Goal: Use online tool/utility: Utilize a website feature to perform a specific function

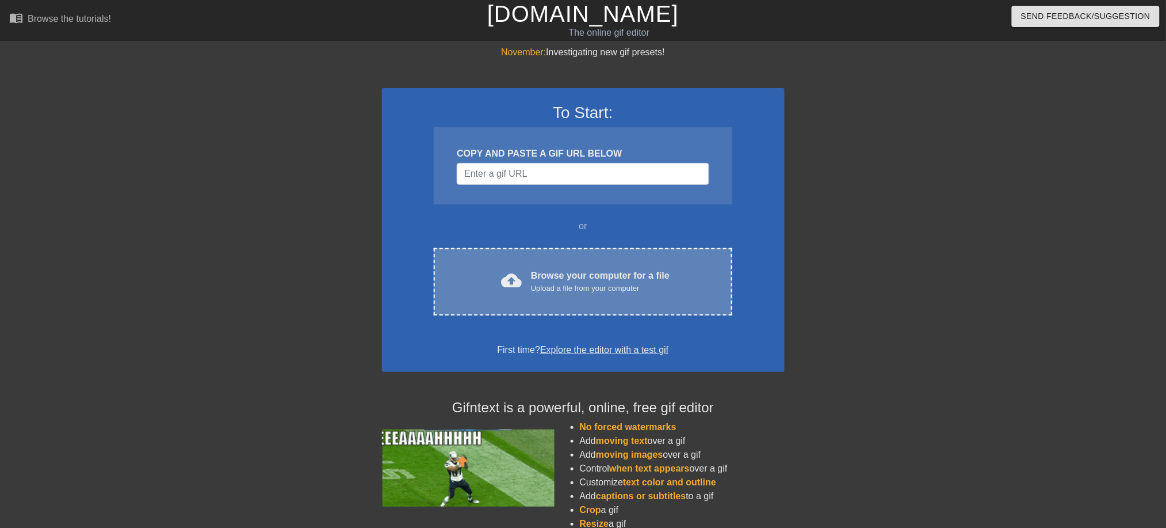
click at [566, 277] on div "Browse your computer for a file Upload a file from your computer" at bounding box center [600, 281] width 139 height 25
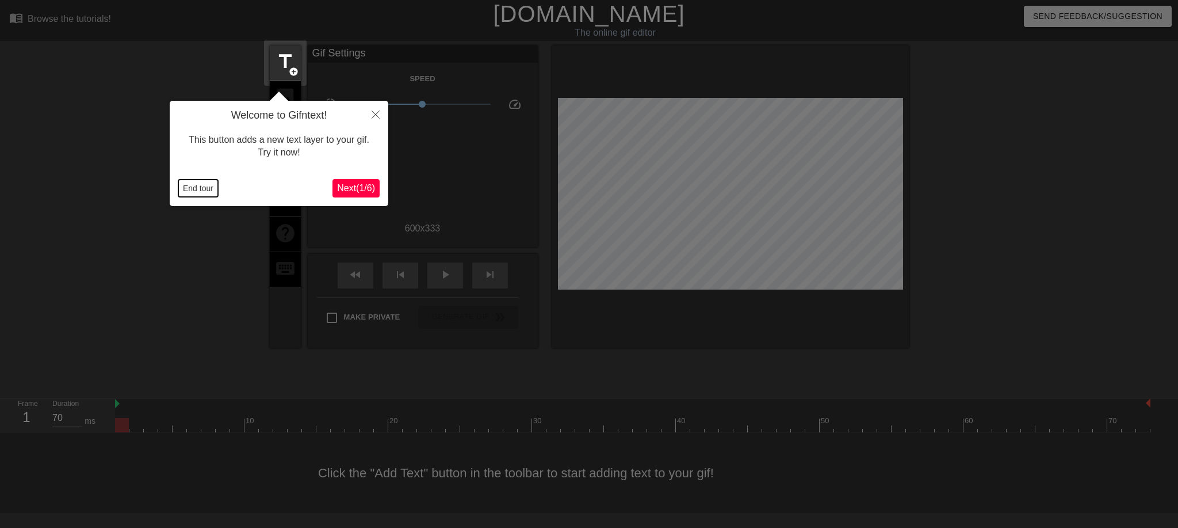
click at [199, 186] on button "End tour" at bounding box center [198, 188] width 40 height 17
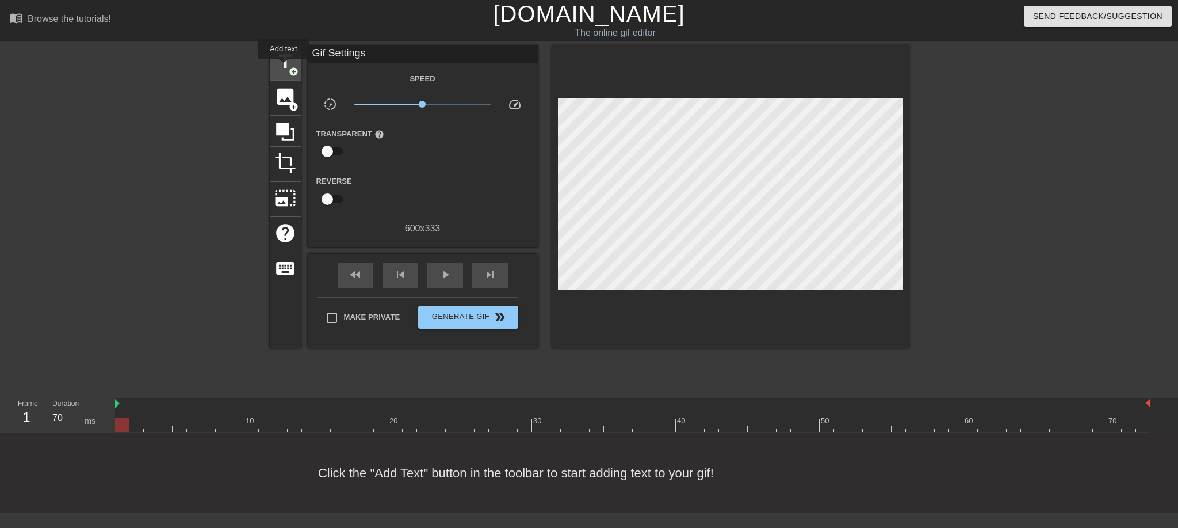
click at [284, 67] on span "title" at bounding box center [285, 62] width 22 height 22
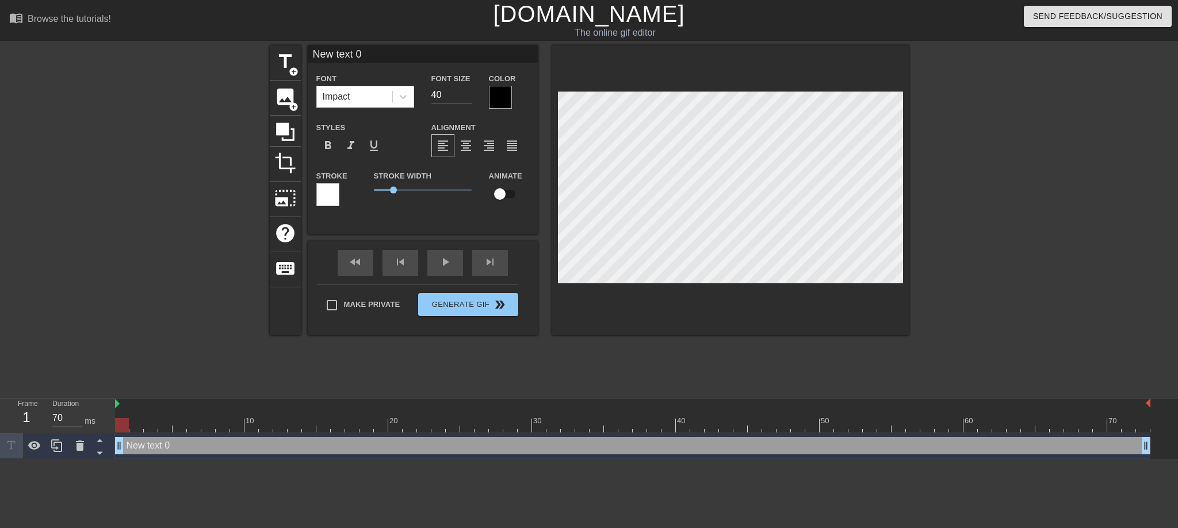
scroll to position [2, 1]
type input "W"
type textarea "W"
type input "Wh"
type textarea "Wh"
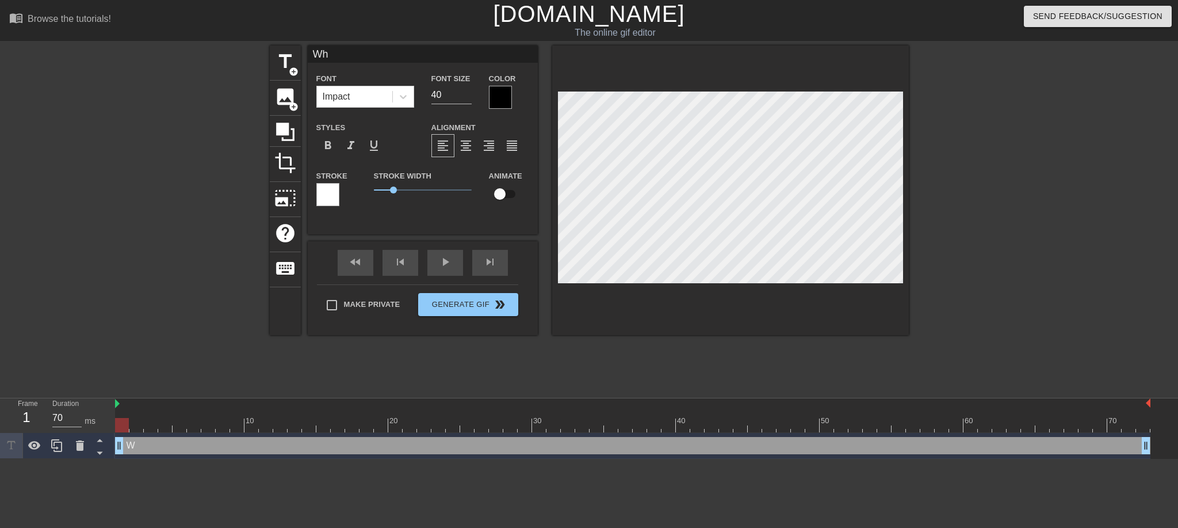
type input "Wha"
type textarea "Wha"
type input "What"
type textarea "What"
type input "What"
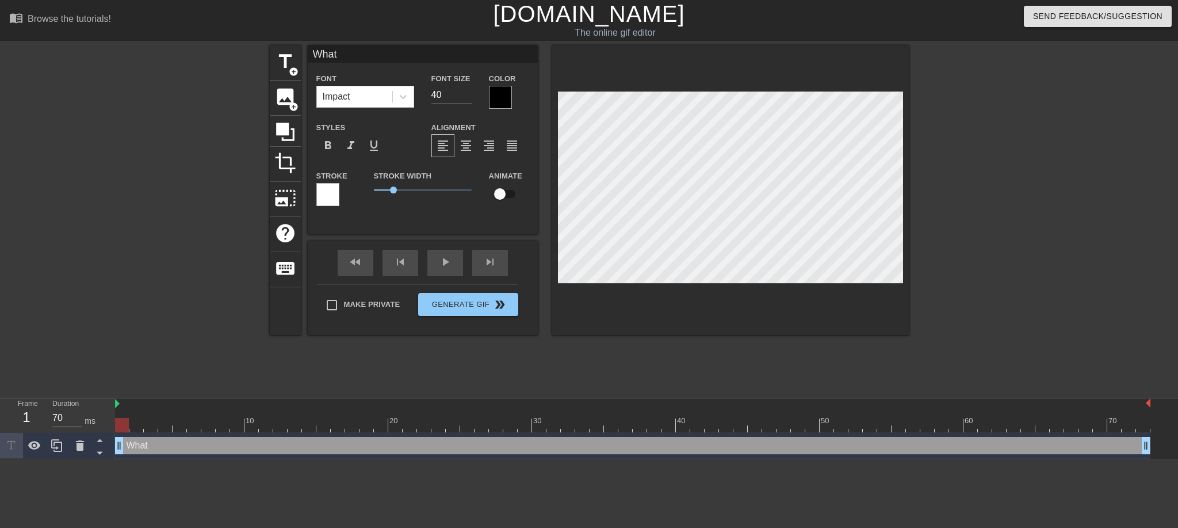
type textarea "What"
type input "What i"
type textarea "What i"
type input "What is"
type textarea "What is"
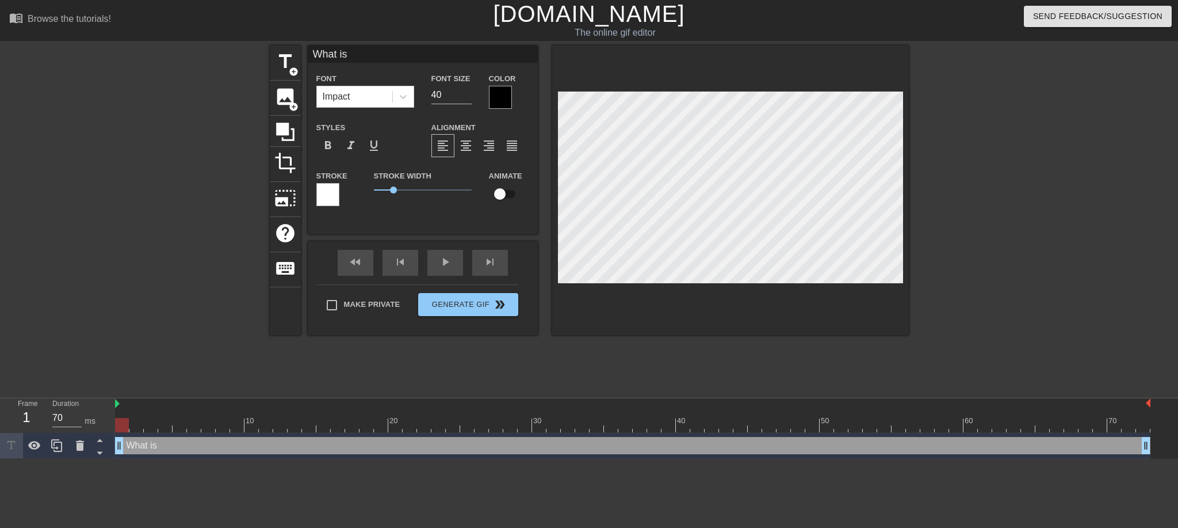
type input "What is"
type textarea "What is"
type input "What is i"
type textarea "What is i"
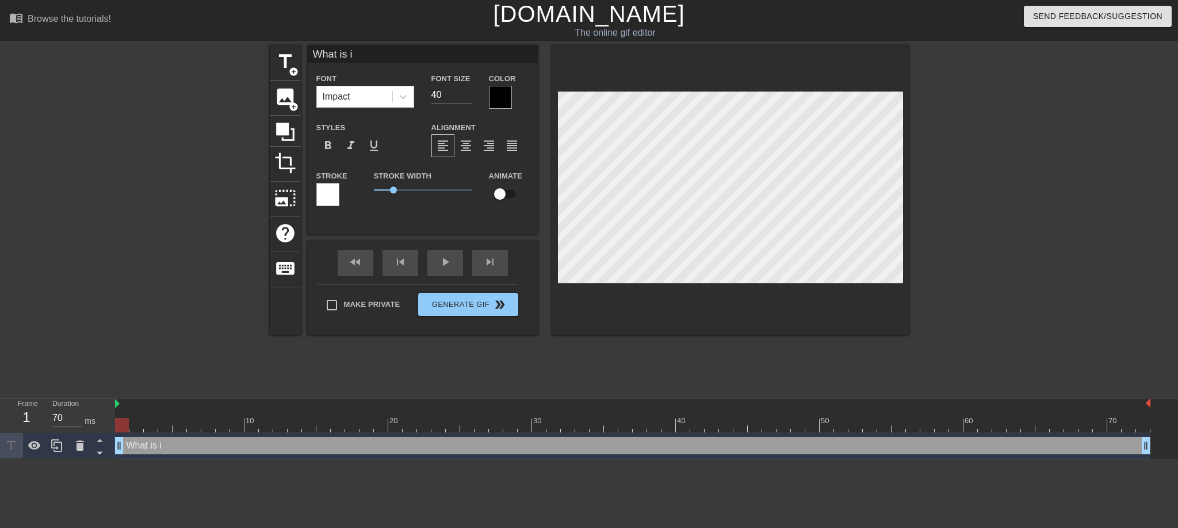
type input "What is it"
type textarea "What is it"
type input "What is it?"
type textarea "What is it?"
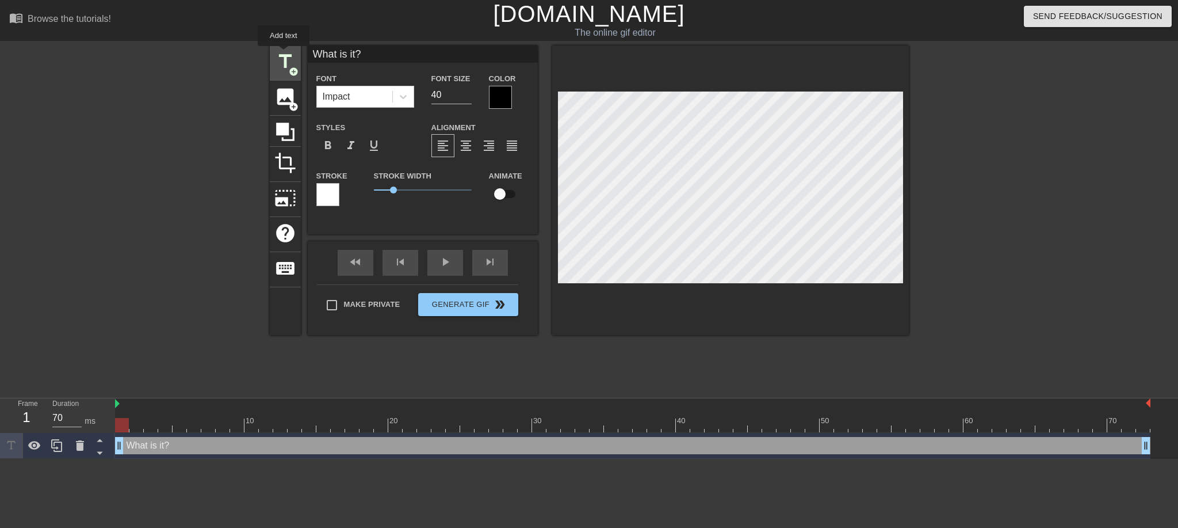
click at [284, 54] on span "title" at bounding box center [285, 62] width 22 height 22
type input "New text 1"
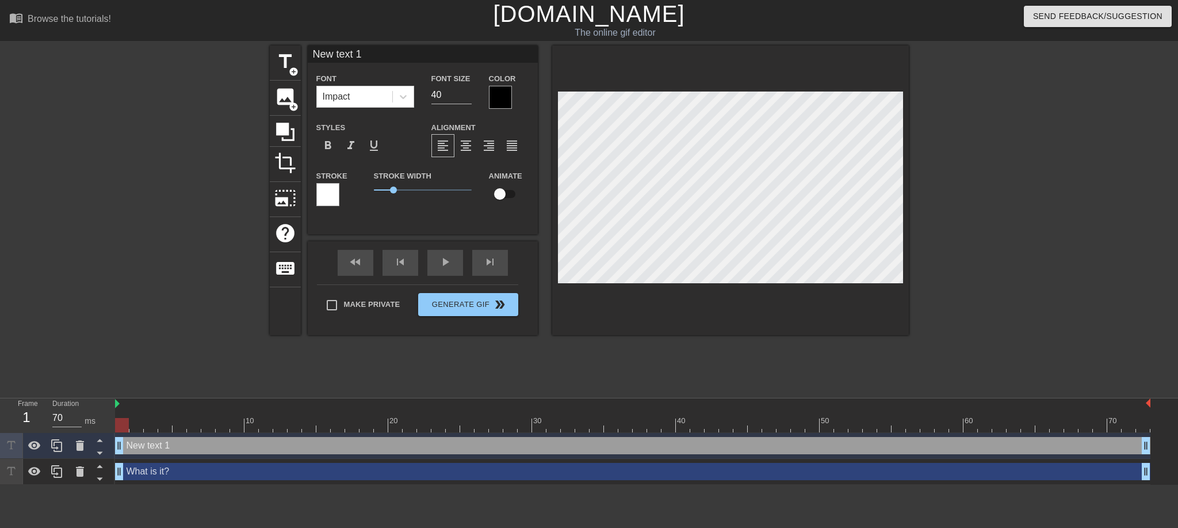
scroll to position [2, 2]
type input "I"
type textarea "I"
type input "It"
type textarea "It"
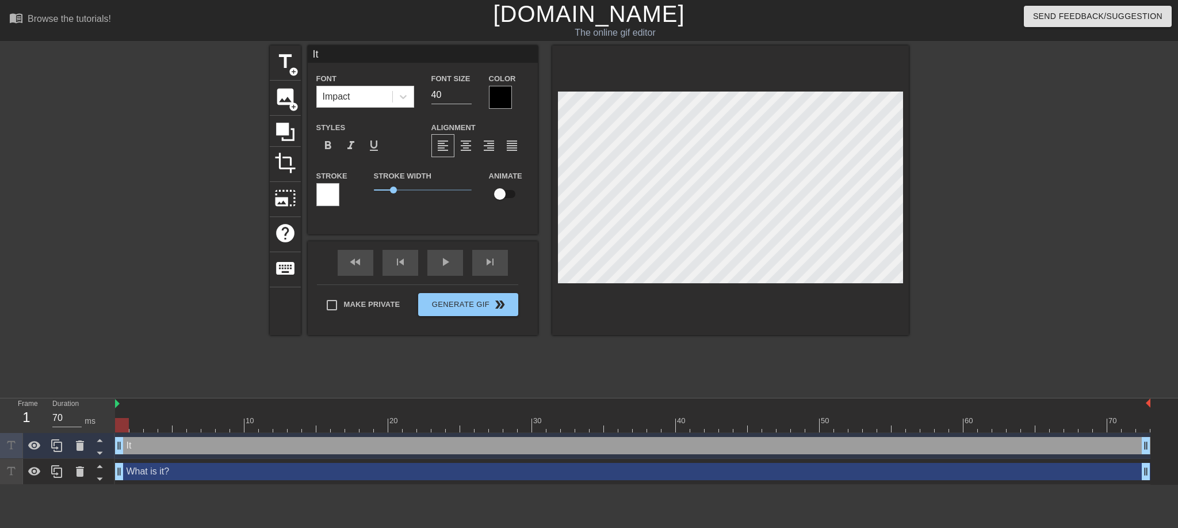
type input "I"
type textarea "I"
type input "IT"
type textarea "IT"
type input "IT"
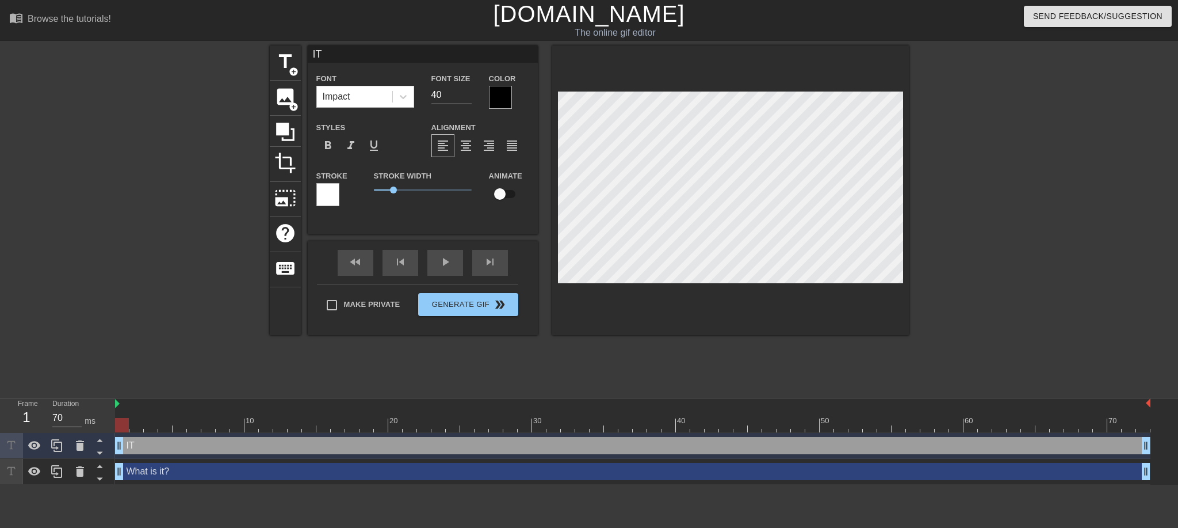
type textarea "IT"
type input "IT i"
type textarea "IT i"
type input "IT is"
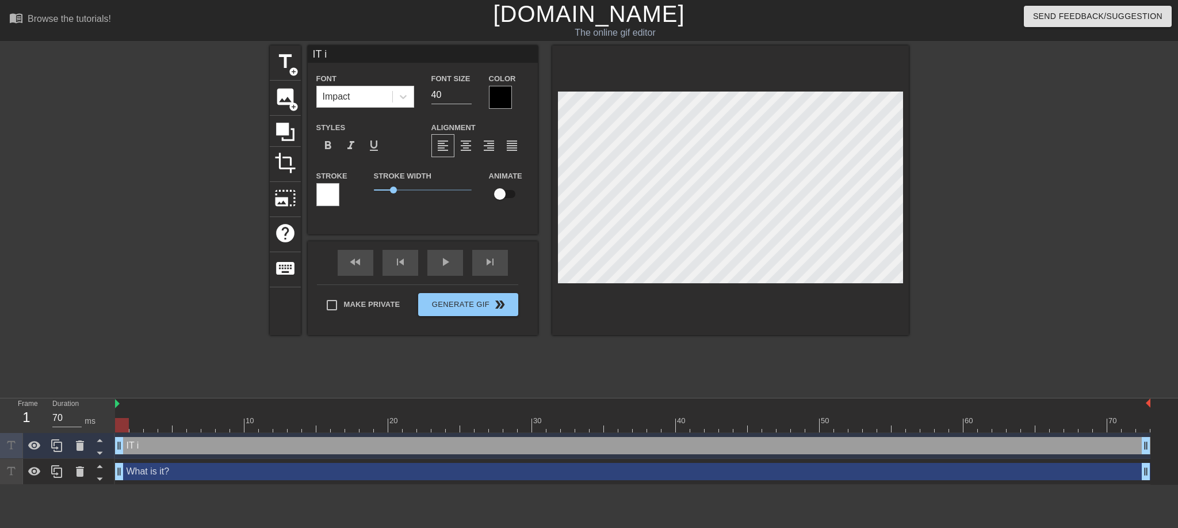
type textarea "IT is"
type input "IT is"
type textarea "IT is"
type input "IT is a"
type textarea "IT is a"
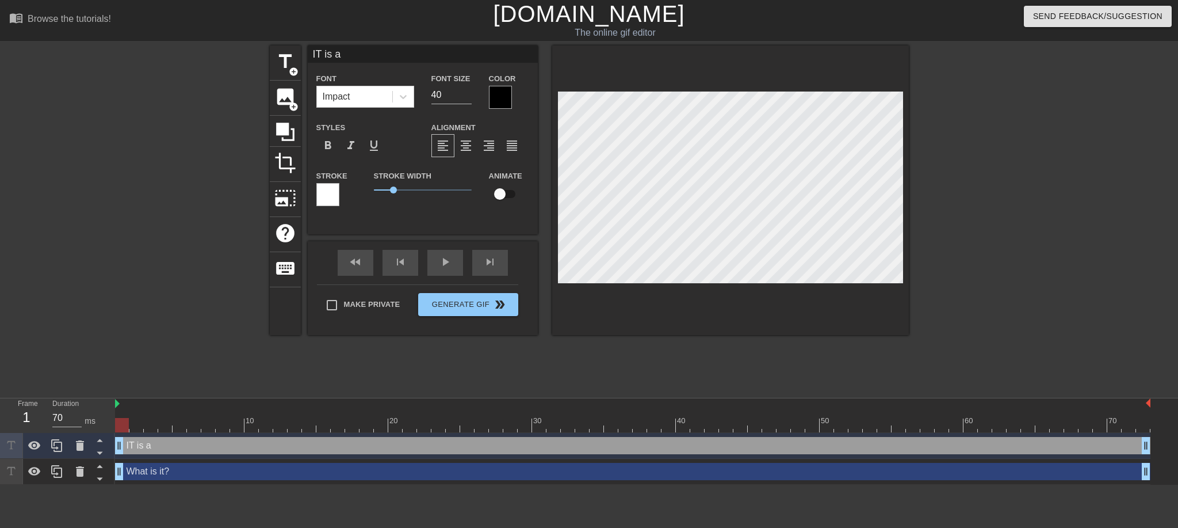
type input "IT is a"
type textarea "IT is a"
type input "IT is a P"
type textarea "IT is a P"
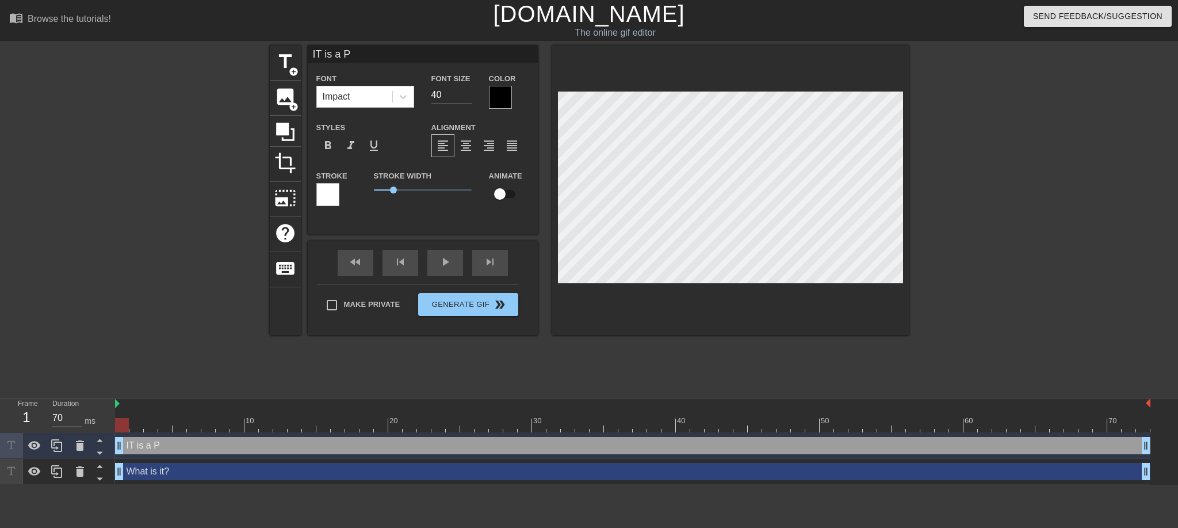
type input "IT is a PI"
type textarea "IT is a PI"
type input "IT is a PIG"
type textarea "IT is a PIG"
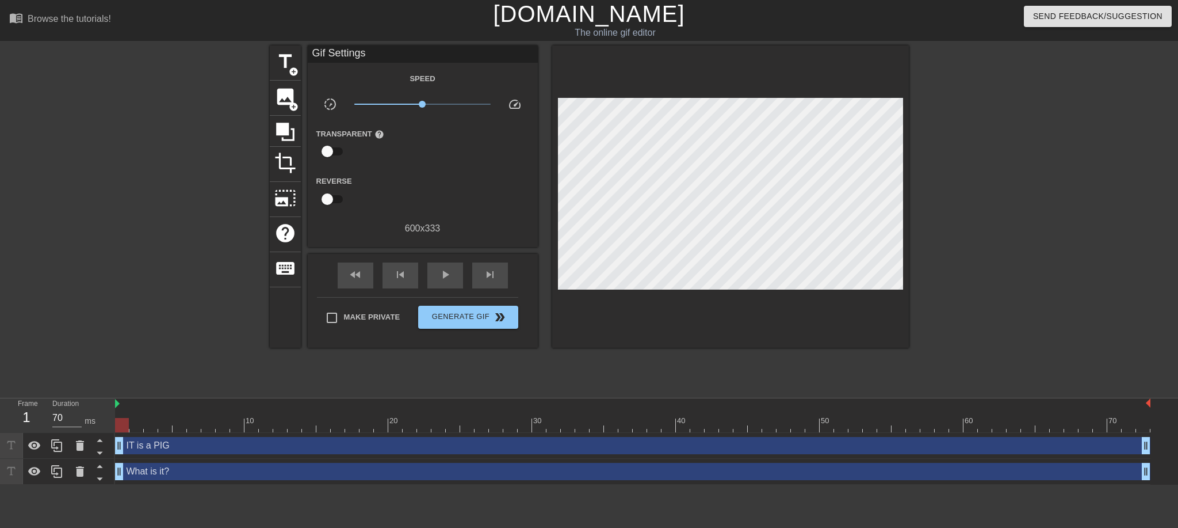
click at [984, 169] on div at bounding box center [1009, 217] width 173 height 345
click at [986, 188] on div at bounding box center [1009, 217] width 173 height 345
click at [281, 55] on span "title" at bounding box center [285, 62] width 22 height 22
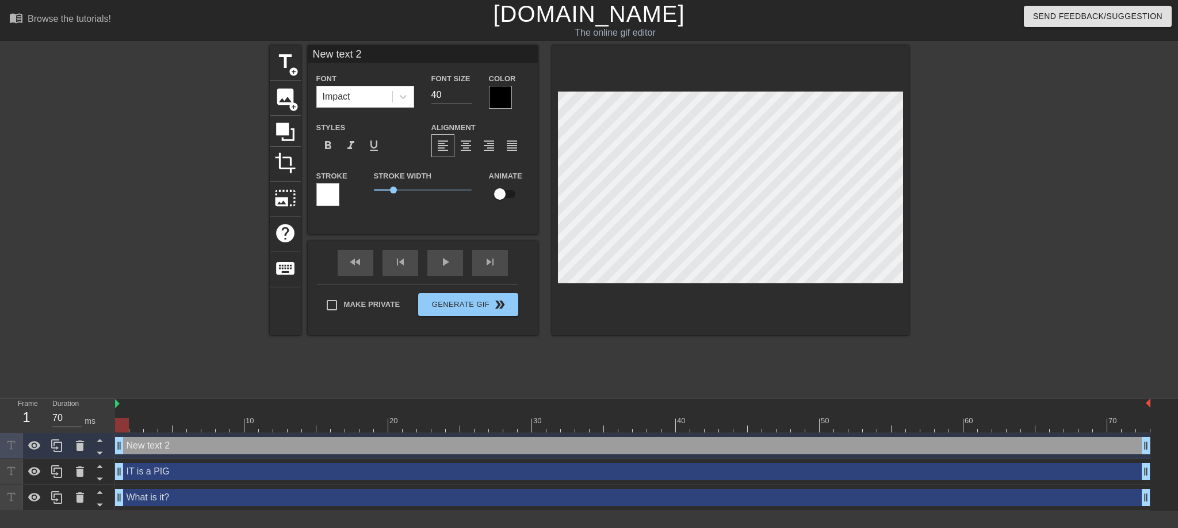
scroll to position [1, 2]
type input "W"
type textarea "W"
type input "Wh"
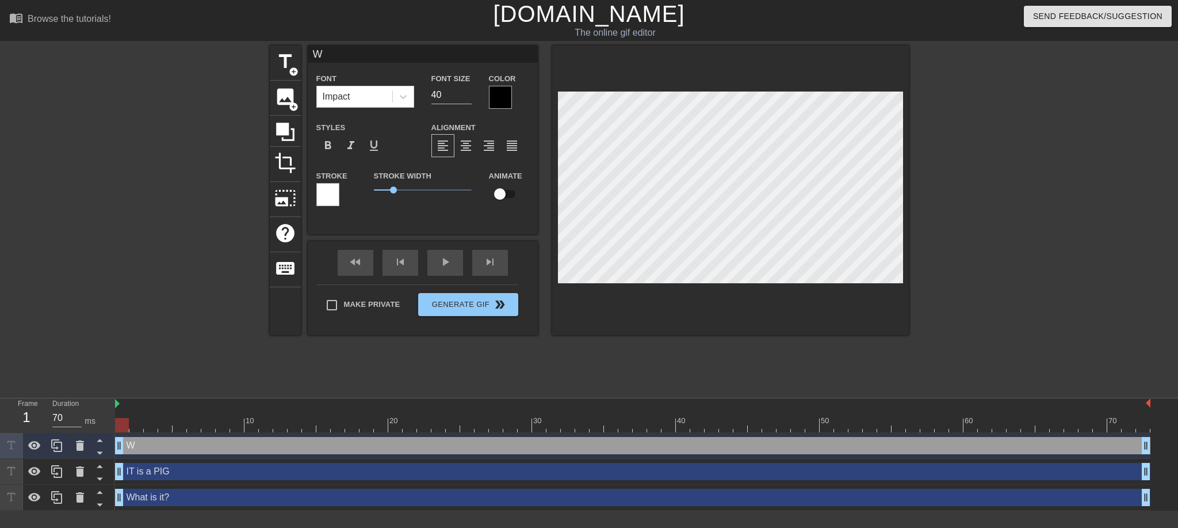
type textarea "Wh"
type input "Who"
type textarea "Who"
type input "Whos"
type textarea "Whos"
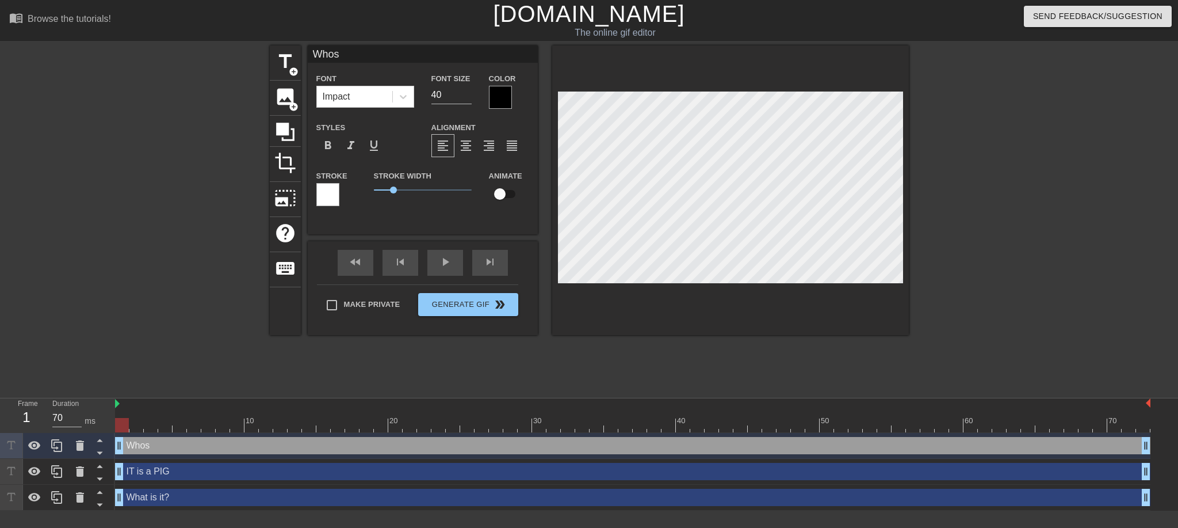
type input "Whose"
type textarea "Whose"
type input "Whose"
type textarea "Whose"
type input "Whose c"
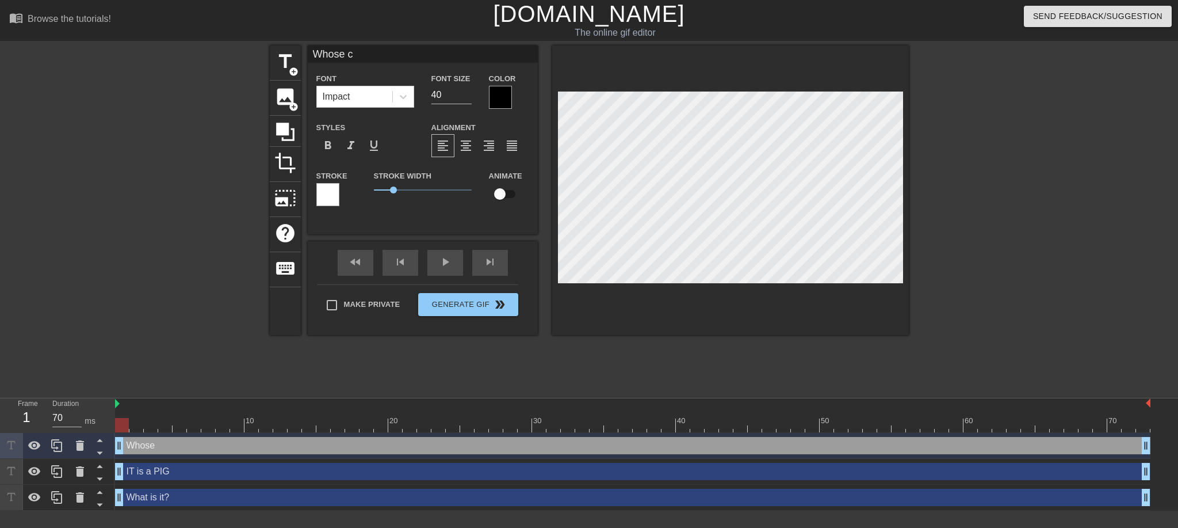
type textarea "Whose c"
type input "Whose co"
type textarea "Whose co"
type input "Whose coc"
type textarea "Whose coc"
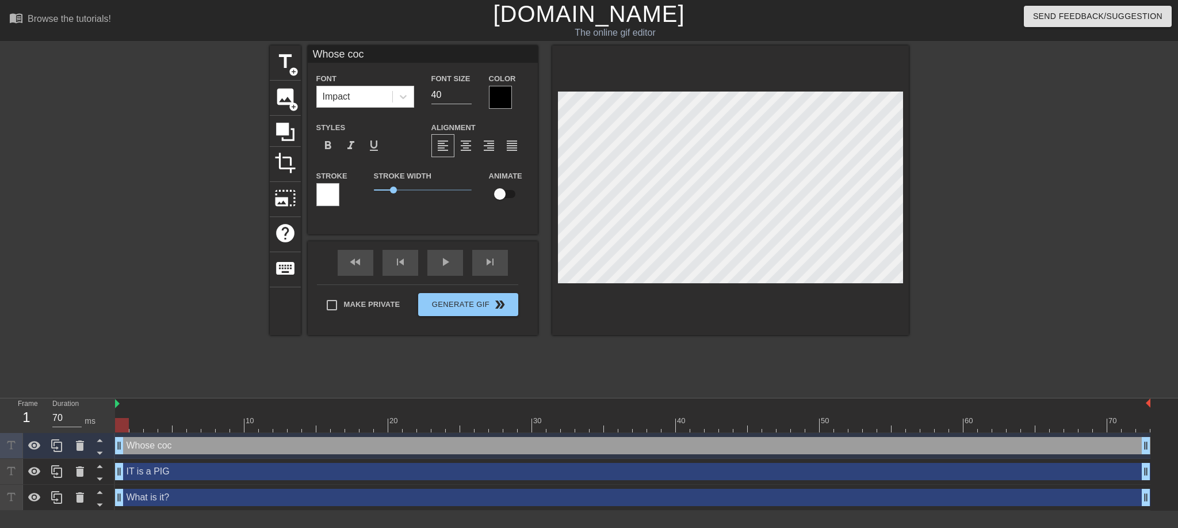
type input "Whose cock"
type textarea "Whose cock"
type input "Whose cock"
type textarea "Whose cock"
type input "Whose cock d"
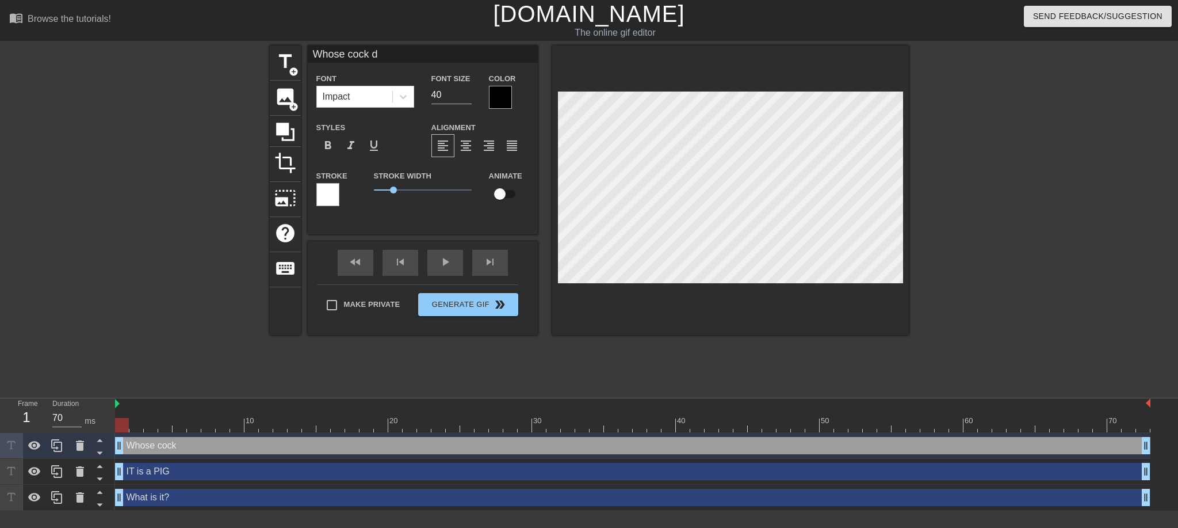
type textarea "Whose cock do"
type input "Whose cock doe"
type textarea "Whose cock doe"
type input "Whose cock does"
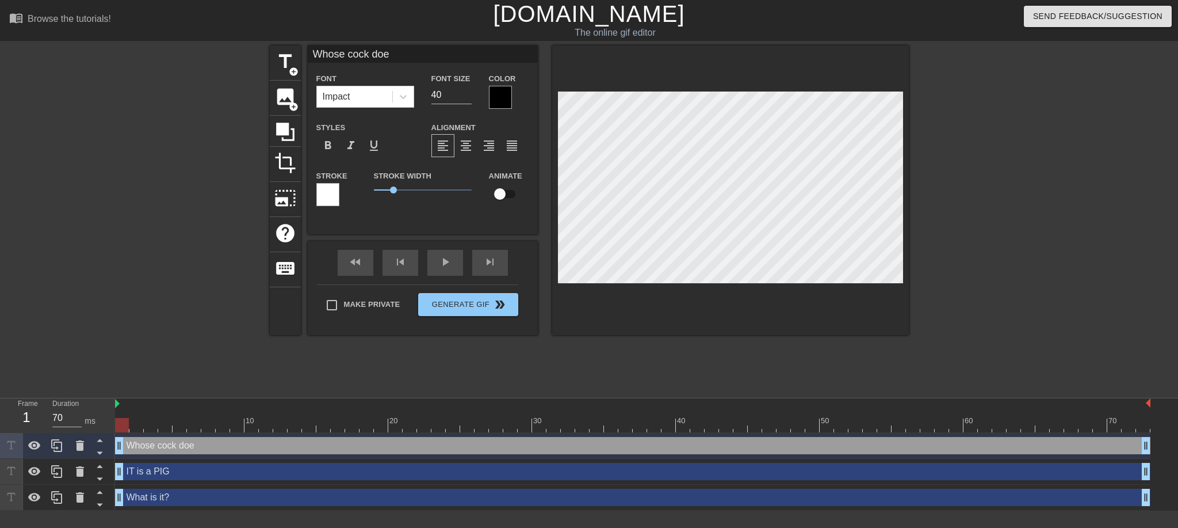
type textarea "Whose cock does"
type input "Whose cock does"
type textarea "Whose cock does"
type input "Whose cock does i"
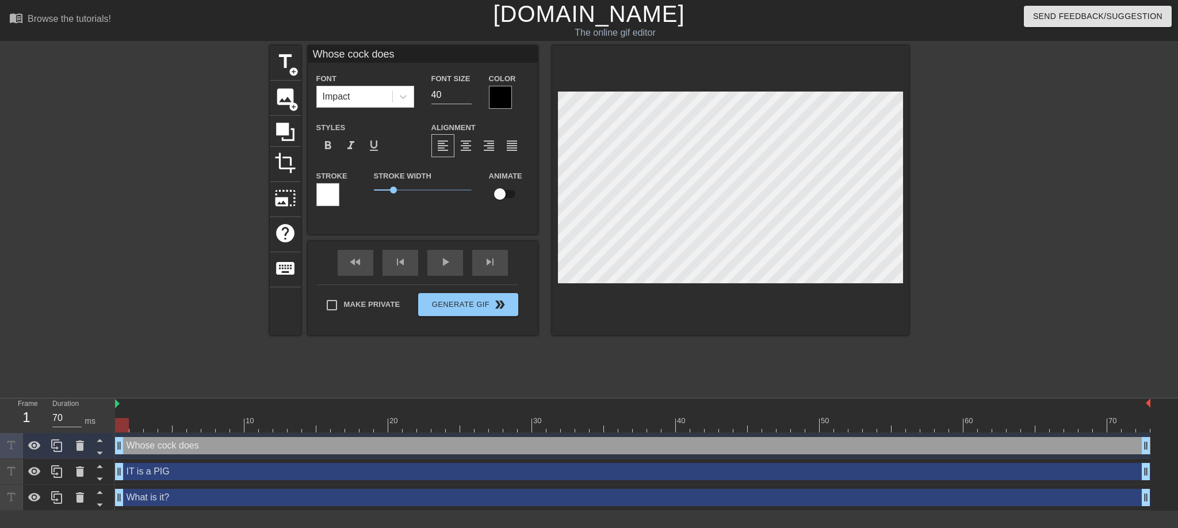
type textarea "Whose cock does i"
type input "Whose cock does it"
type textarea "Whose cock does it"
type input "Whose cock does it"
type textarea "Whose cock does it"
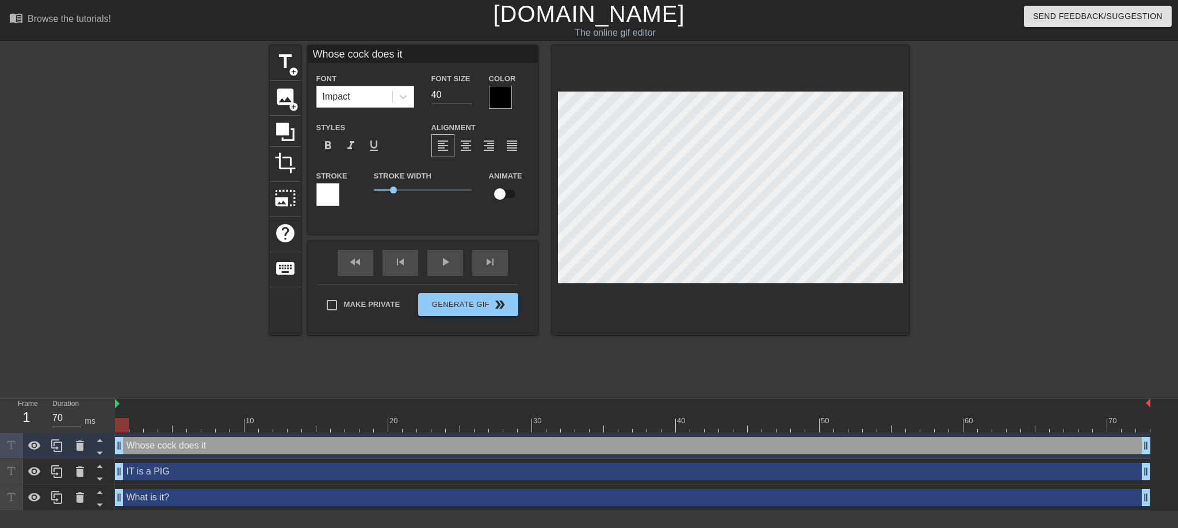
type input "Whose cock does it s"
type textarea "Whose cock does it s"
type input "Whose cock does it se"
type textarea "Whose cock does it se"
type input "Whose cock does it ser"
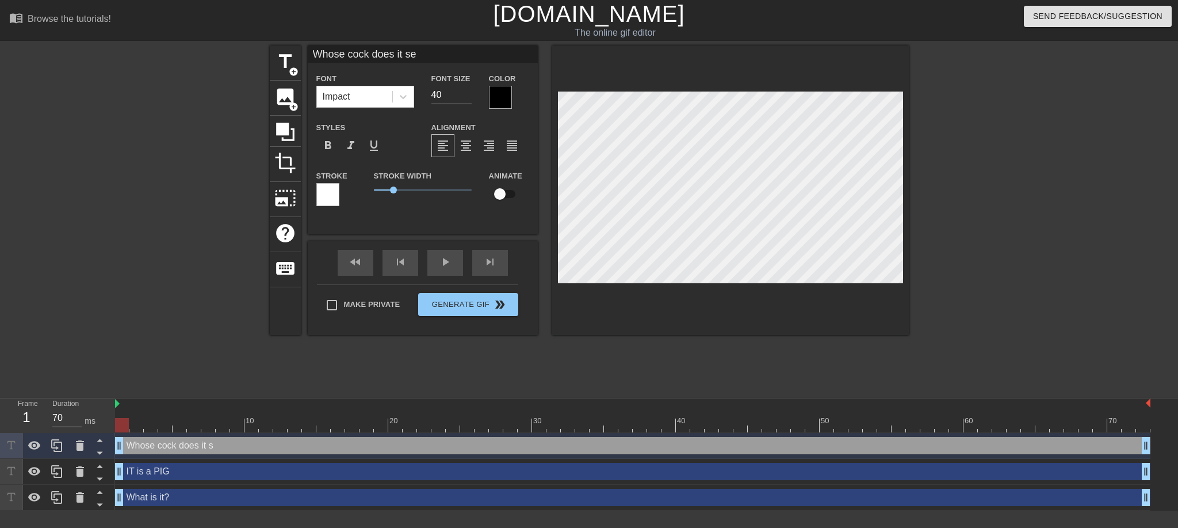
type textarea "Whose cock does it ser"
type input "Whose cock does it serv"
type textarea "Whose cock does it serv"
type input "Whose cock does it serve"
type textarea "Whose cock does it serve"
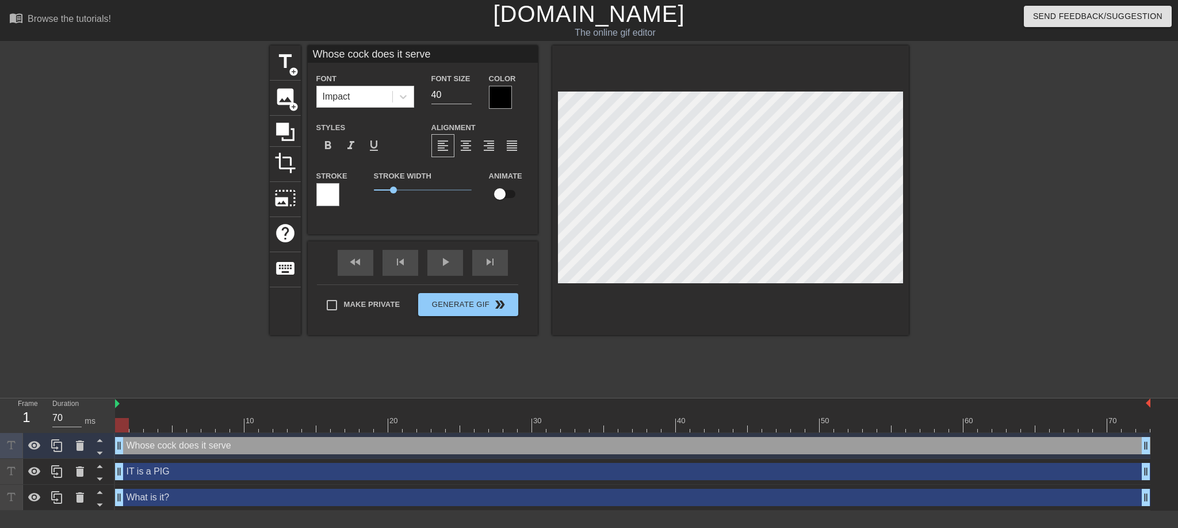
scroll to position [1, 6]
type input "Whose cock does it serve"
type textarea "Whose cock does it serve"
drag, startPoint x: 999, startPoint y: 282, endPoint x: 978, endPoint y: 282, distance: 21.3
click at [998, 282] on div at bounding box center [1009, 217] width 173 height 345
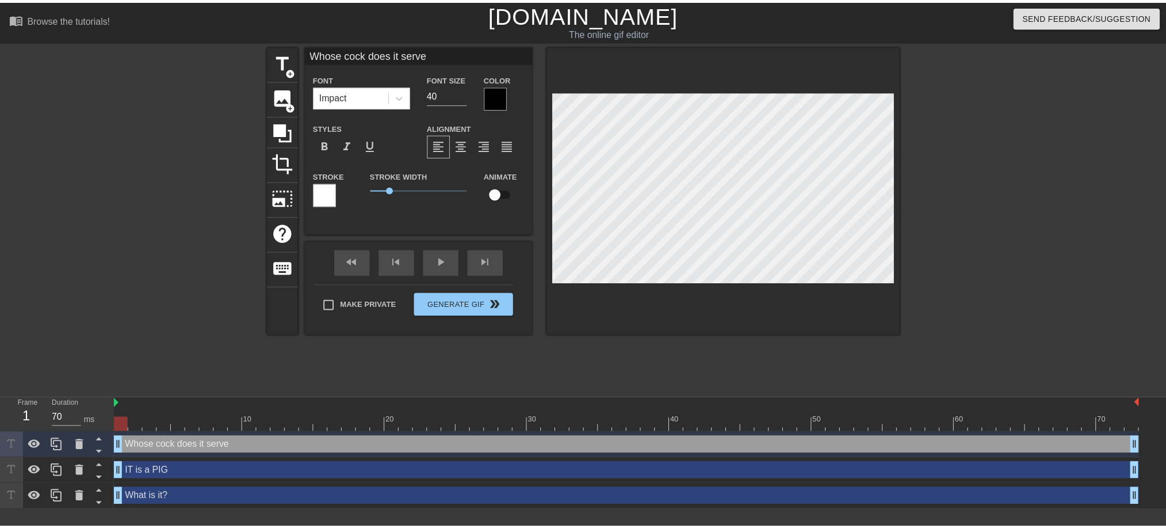
scroll to position [1, 6]
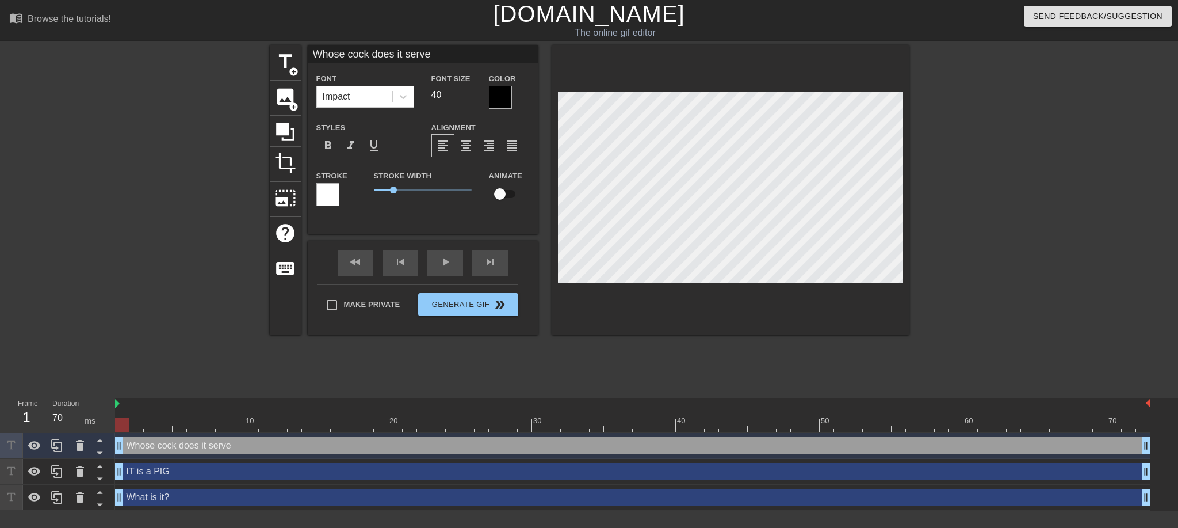
type input "Whose cock does it serve ?"
type textarea "Whose cock does it serve ?"
type input "Whose cock does it serve?"
type textarea "Whose cock does it serve?"
click at [956, 285] on div at bounding box center [1009, 217] width 173 height 345
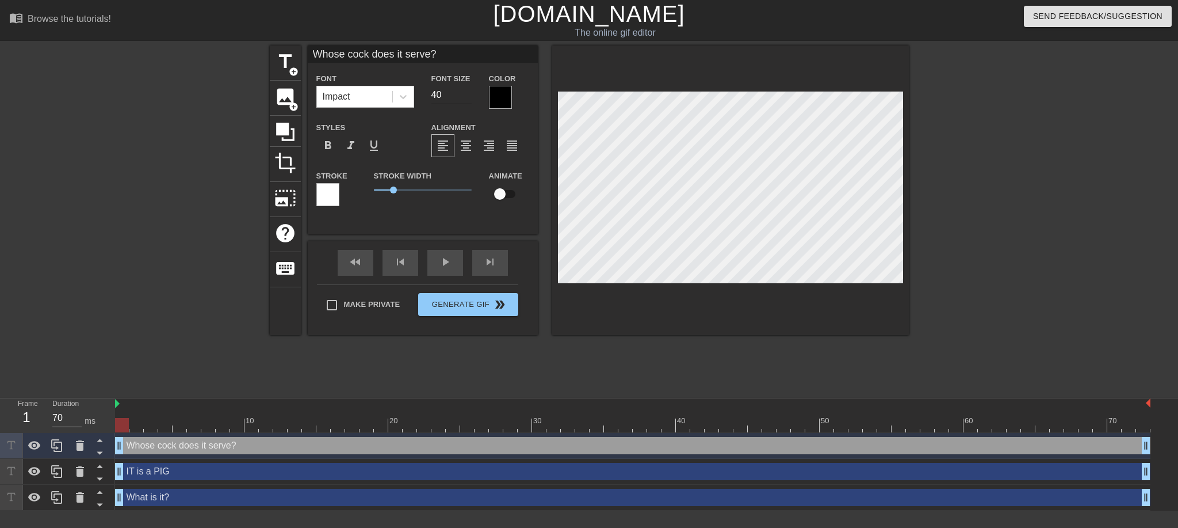
click at [446, 93] on input "40" at bounding box center [452, 95] width 40 height 18
drag, startPoint x: 442, startPoint y: 90, endPoint x: 411, endPoint y: 91, distance: 31.1
click at [411, 91] on div "Font Impact Font Size 40 Color" at bounding box center [423, 89] width 230 height 37
type input "30"
click at [976, 264] on div at bounding box center [1009, 217] width 173 height 345
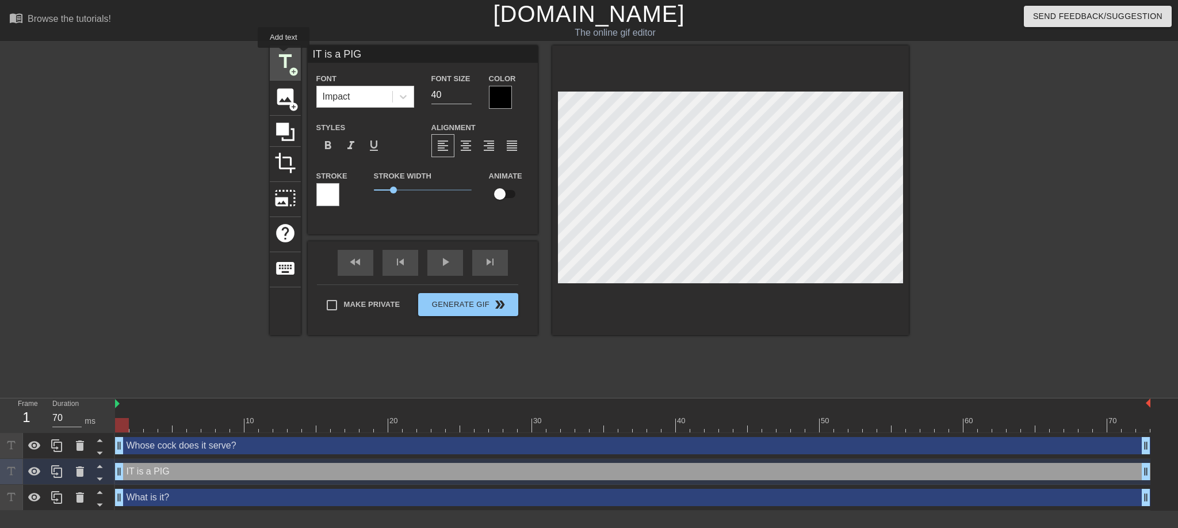
click at [284, 56] on span "title" at bounding box center [285, 62] width 22 height 22
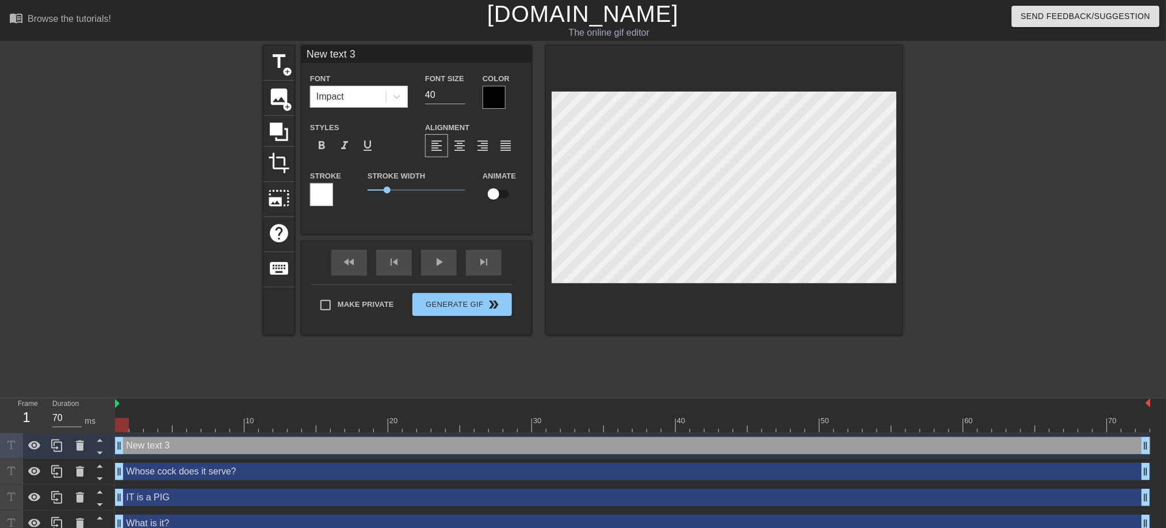
scroll to position [1, 2]
type input "M"
type textarea "M"
type input "MB"
type textarea "MB"
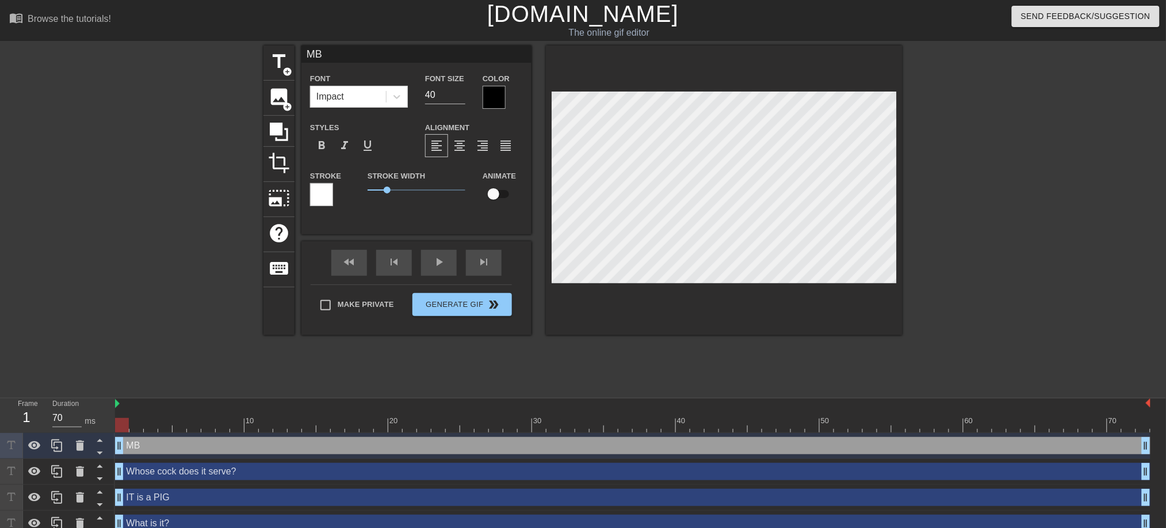
type input "MB'"
type textarea "MB'"
type input "MB'S"
type textarea "MB'S"
type input "MB'S"
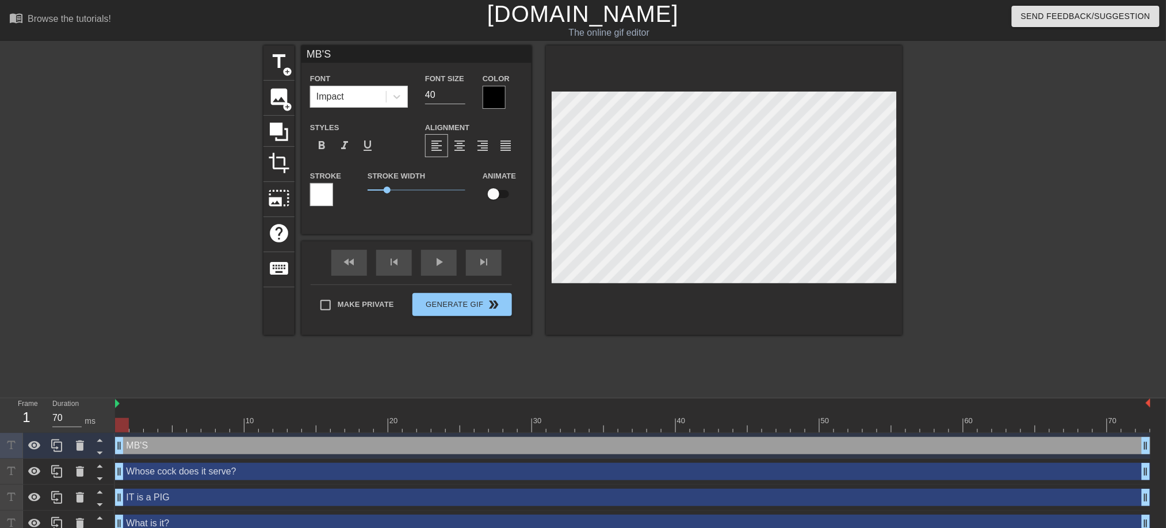
type textarea "MB'S"
type input "MB'S C"
type textarea "MB'S C"
type input "MB'S CO"
type textarea "MB'S CO"
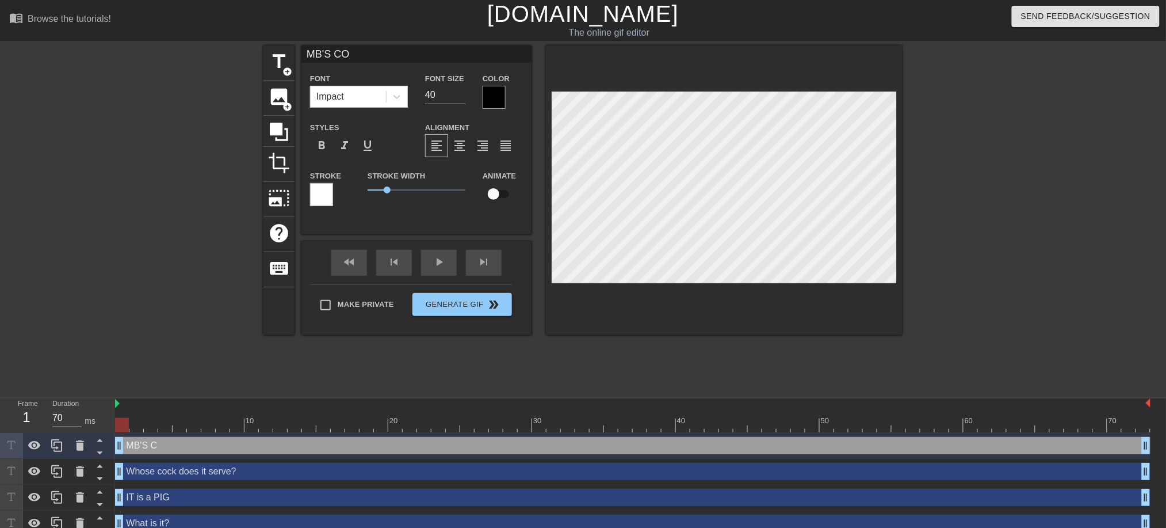
type input "MB'S COC"
type textarea "MB'S COC"
type input "MB'S COCK"
type textarea "MB'S COCK"
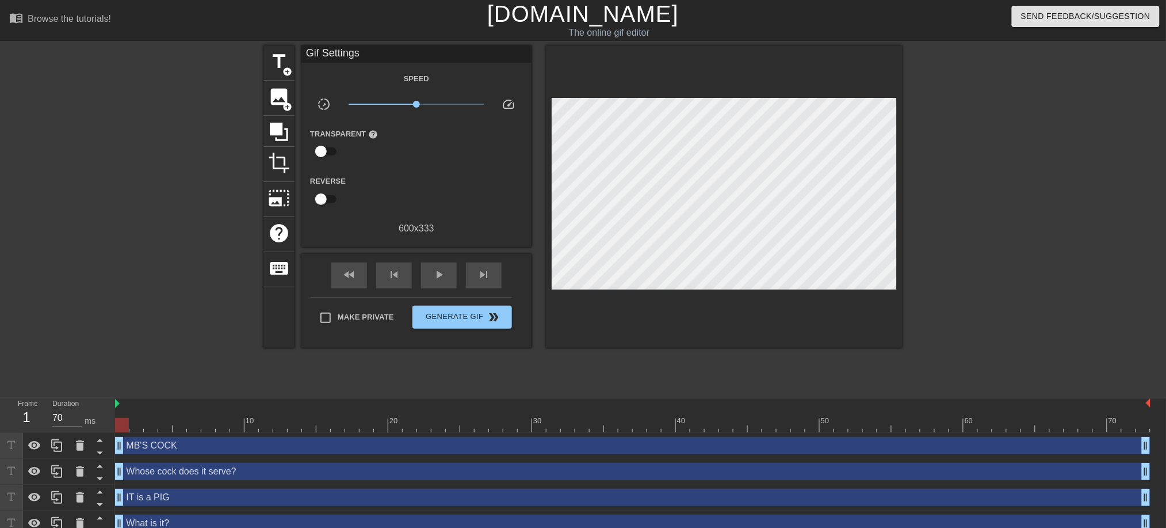
click at [963, 277] on div at bounding box center [1003, 217] width 173 height 345
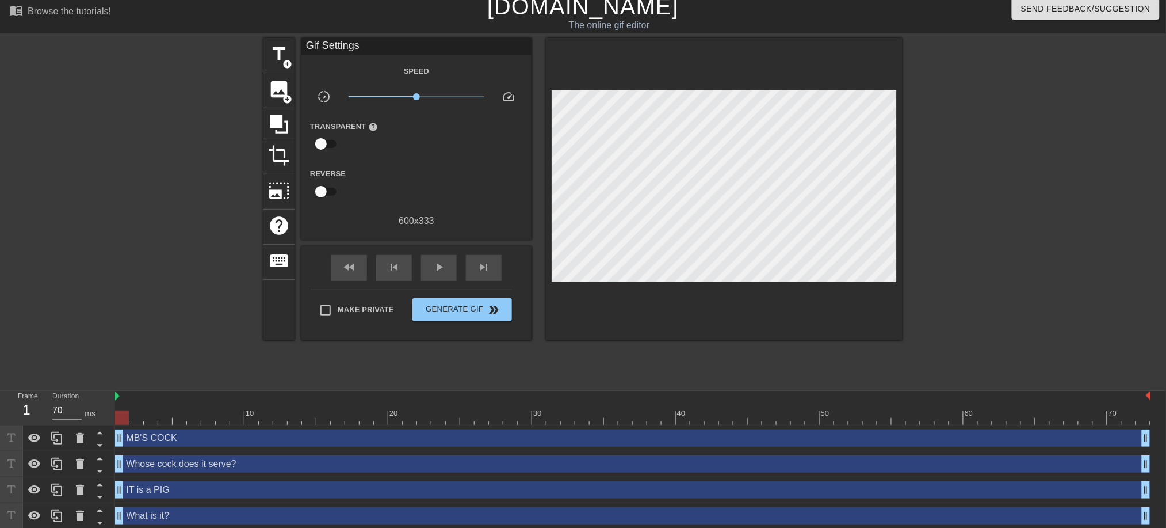
scroll to position [10, 0]
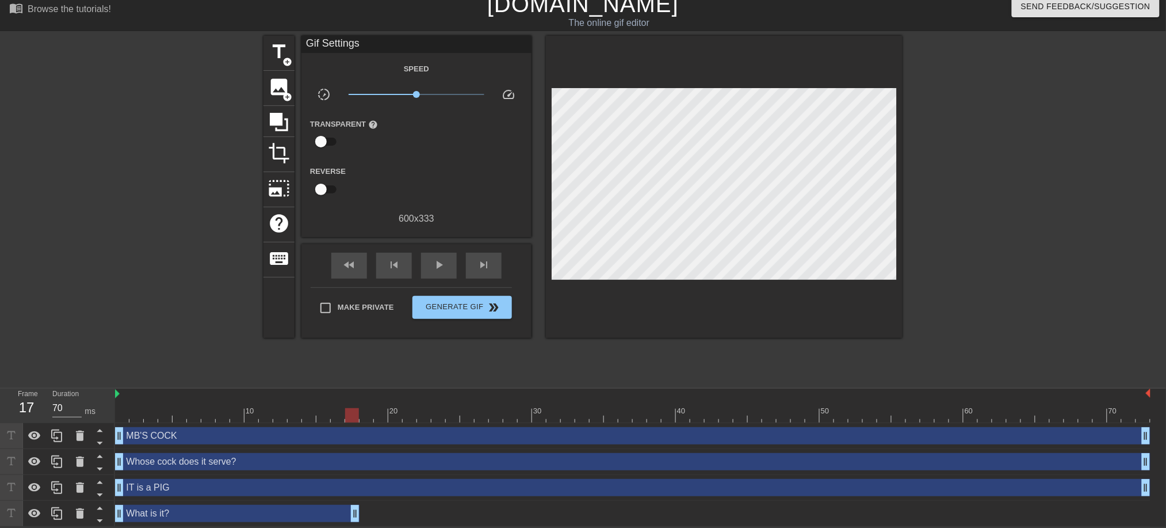
drag, startPoint x: 1146, startPoint y: 514, endPoint x: 348, endPoint y: 466, distance: 799.5
click at [348, 466] on div "MB'S COCK drag_handle drag_handle Whose cock does it serve? drag_handle drag_ha…" at bounding box center [640, 475] width 1051 height 104
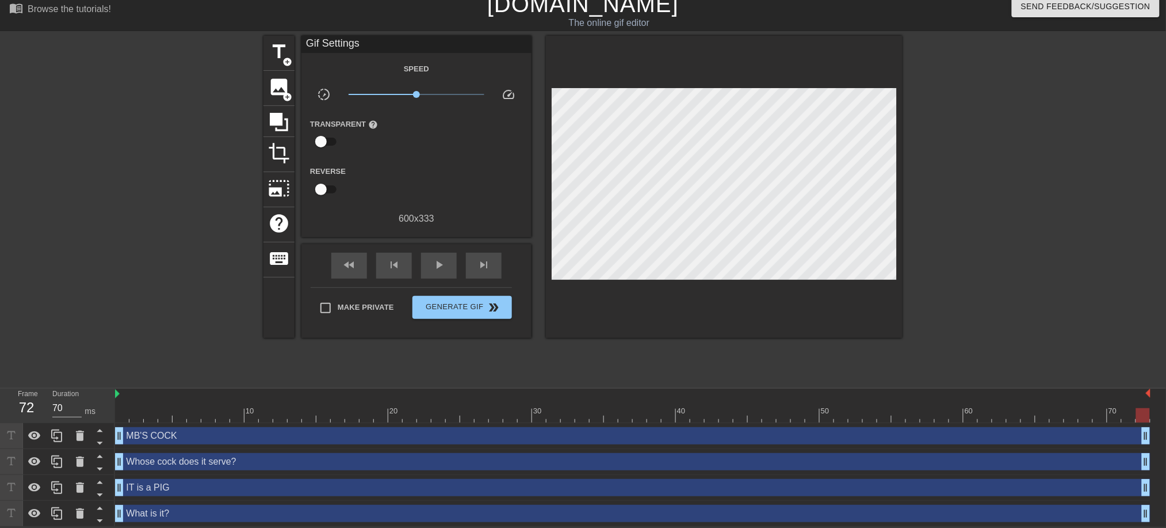
drag, startPoint x: 353, startPoint y: 510, endPoint x: 1167, endPoint y: 552, distance: 815.3
click at [1166, 526] on html "menu_book Browse the tutorials! [DOMAIN_NAME] The online gif editor Send Feedba…" at bounding box center [583, 258] width 1166 height 536
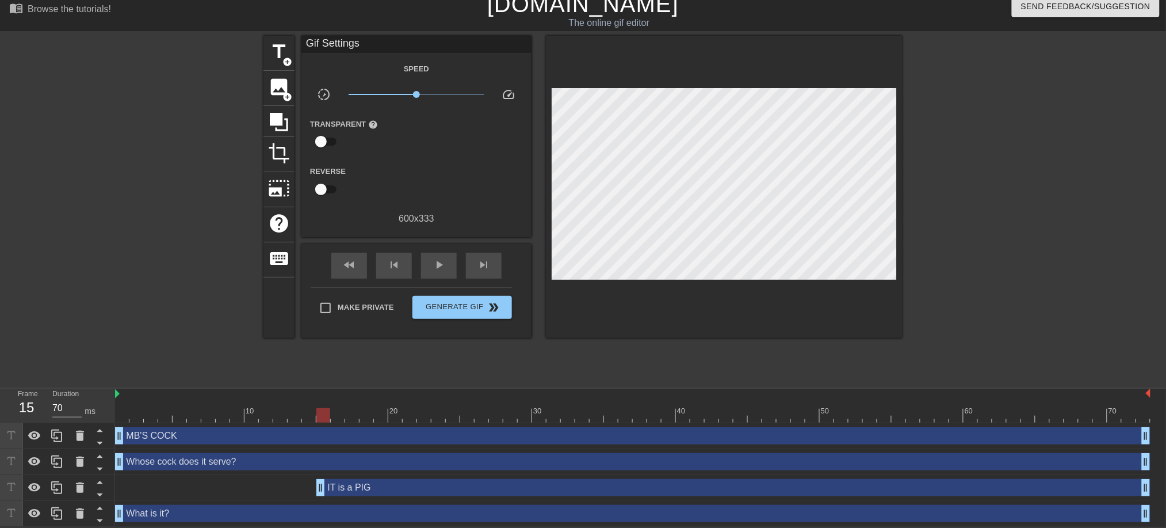
drag, startPoint x: 121, startPoint y: 483, endPoint x: 320, endPoint y: 492, distance: 199.9
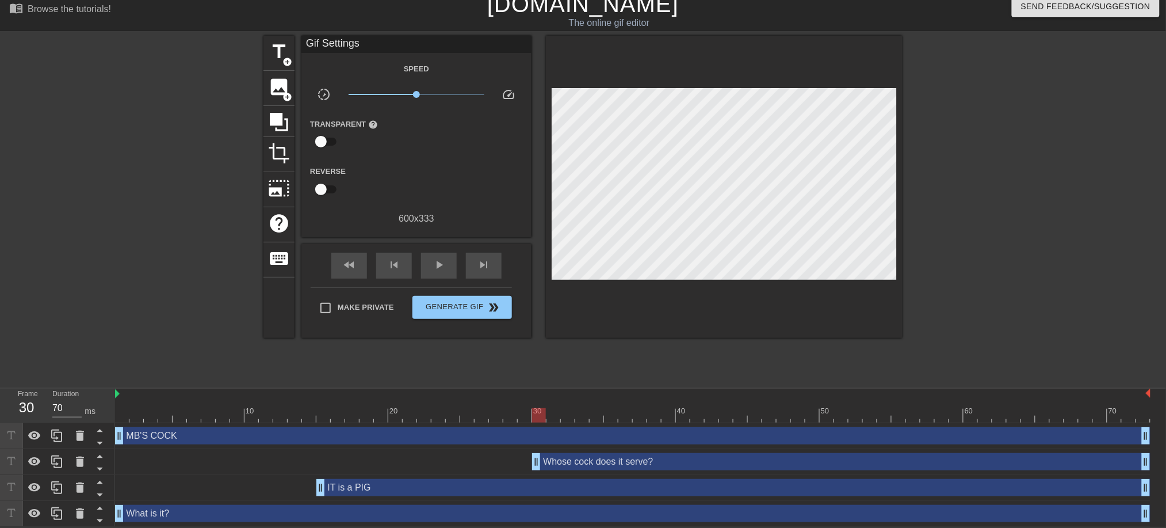
drag, startPoint x: 122, startPoint y: 461, endPoint x: 534, endPoint y: 491, distance: 413.1
click at [534, 491] on div "MB'S COCK drag_handle drag_handle Whose cock does it serve? drag_handle drag_ha…" at bounding box center [640, 475] width 1051 height 104
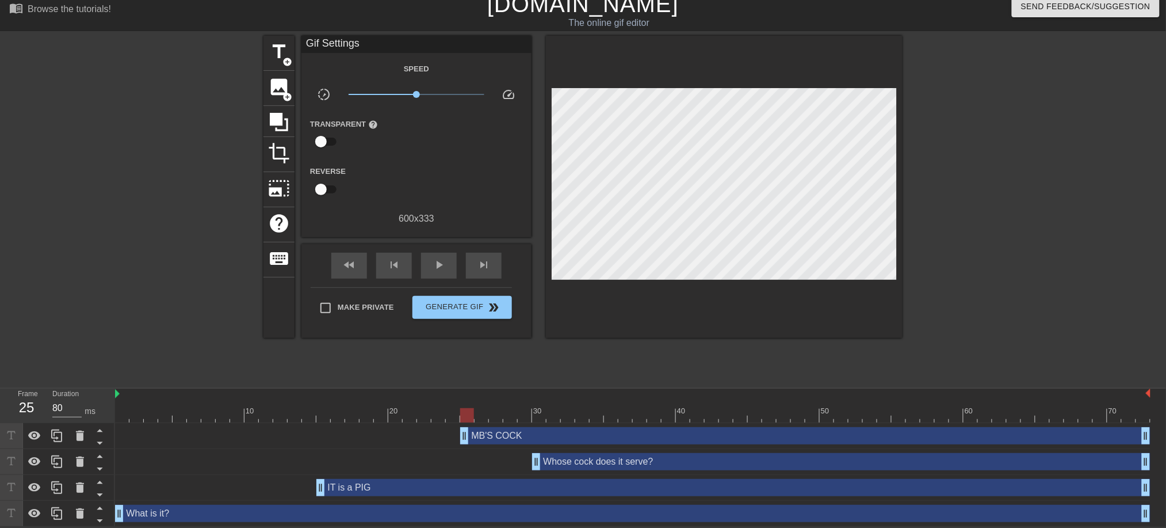
type input "70"
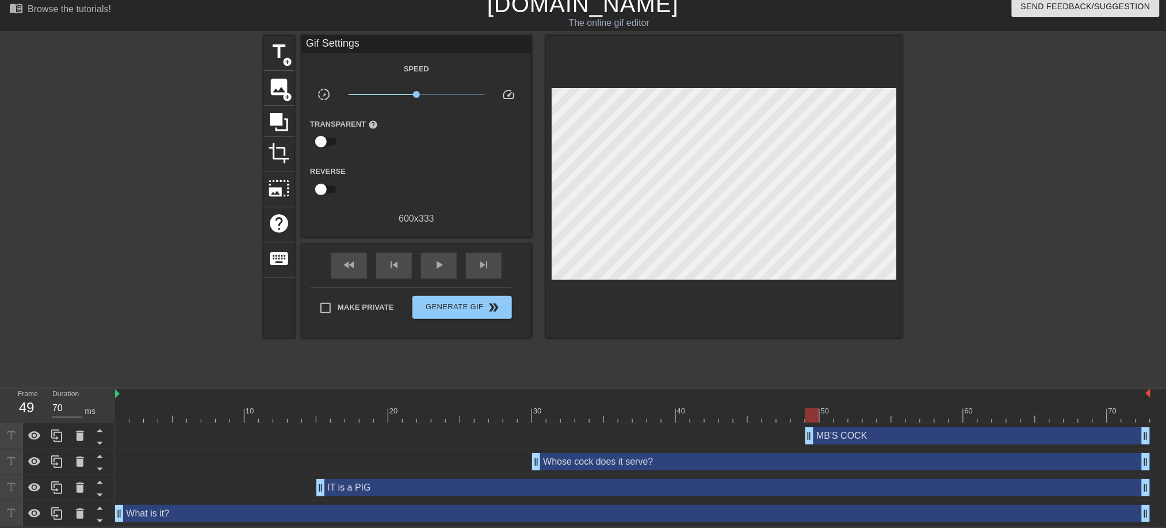
drag, startPoint x: 123, startPoint y: 436, endPoint x: 818, endPoint y: 465, distance: 695.7
click at [818, 465] on div "MB'S COCK drag_handle drag_handle Whose cock does it serve? drag_handle drag_ha…" at bounding box center [640, 475] width 1051 height 104
click at [980, 334] on div at bounding box center [1003, 208] width 173 height 345
click at [288, 46] on span "title" at bounding box center [279, 52] width 22 height 22
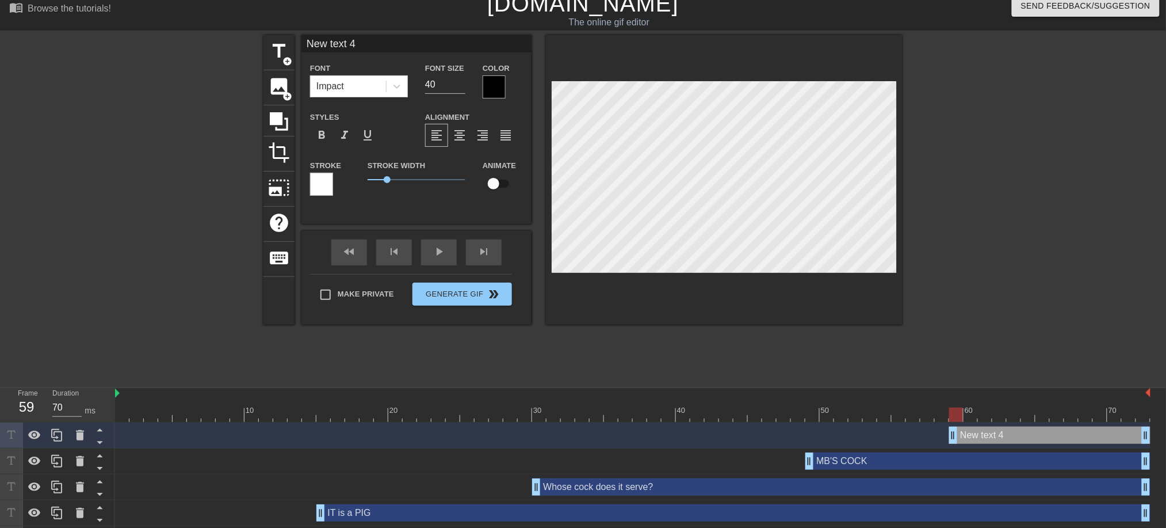
drag, startPoint x: 811, startPoint y: 438, endPoint x: 961, endPoint y: 440, distance: 150.2
type input "N"
type textarea "N"
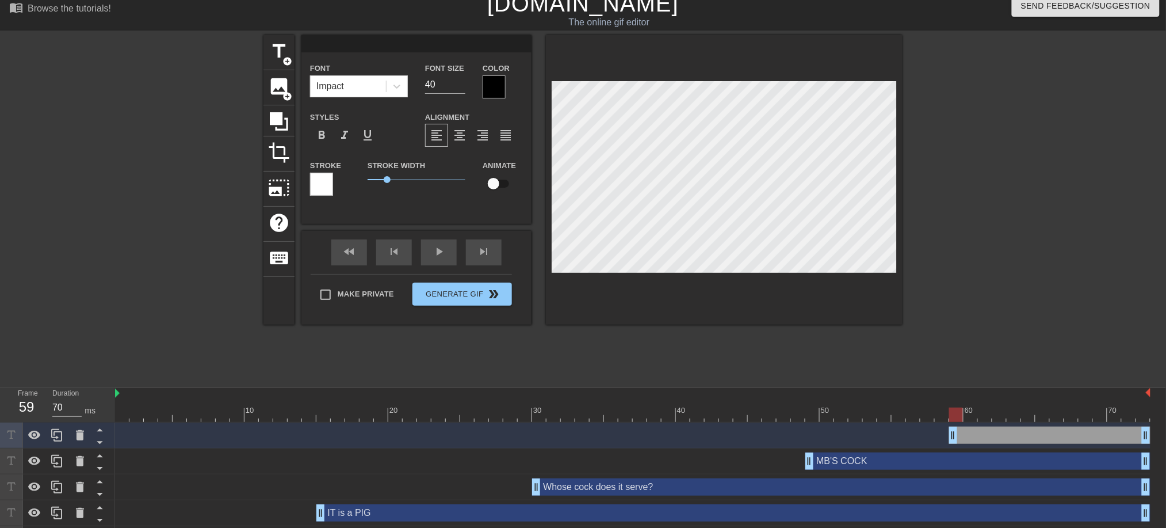
type input "G"
type textarea "G"
type input "Gr"
type textarea "Gr"
type input "Gru"
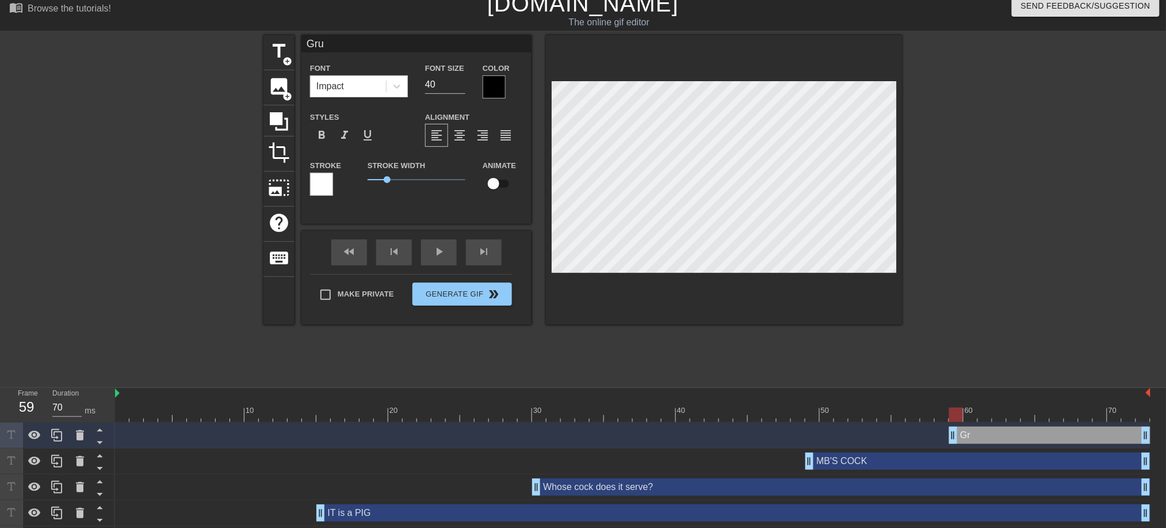
type textarea "Gru"
type input "Grun"
type textarea "Grun"
type input "Grunt"
type textarea "Grunt"
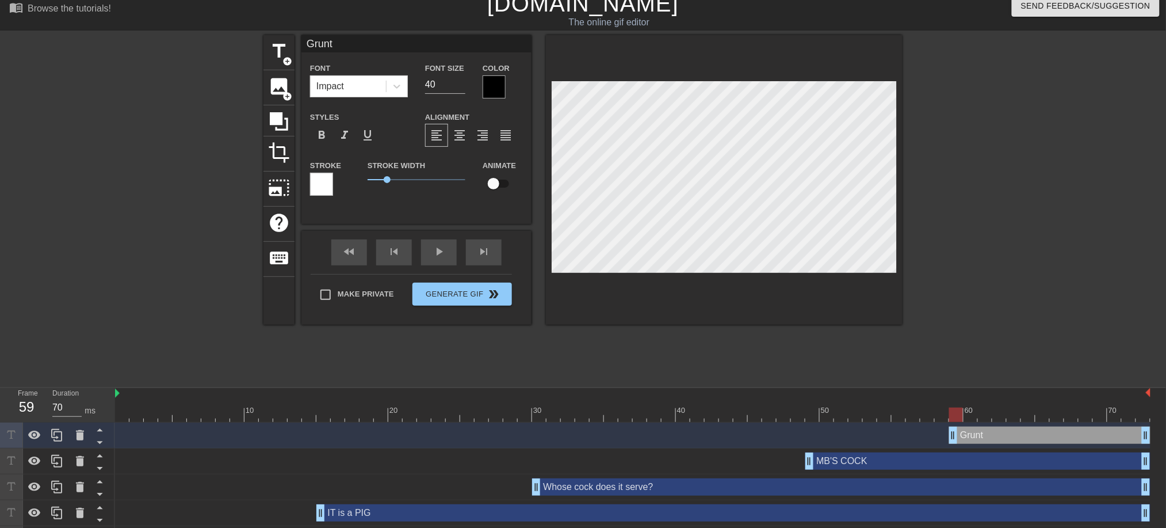
type input "Grunt!"
type textarea "Grunt!"
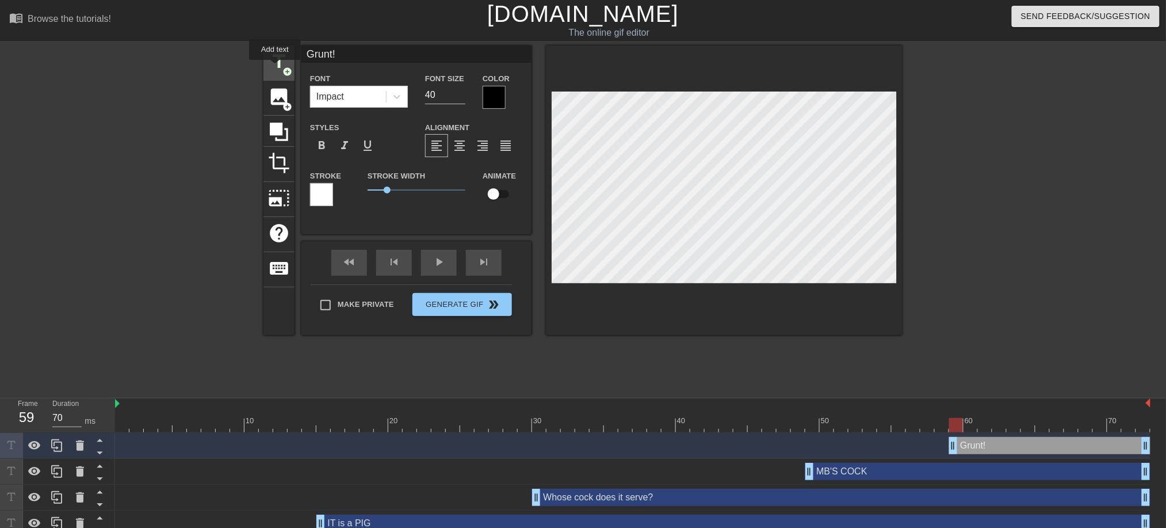
click at [275, 67] on span "title" at bounding box center [279, 62] width 22 height 22
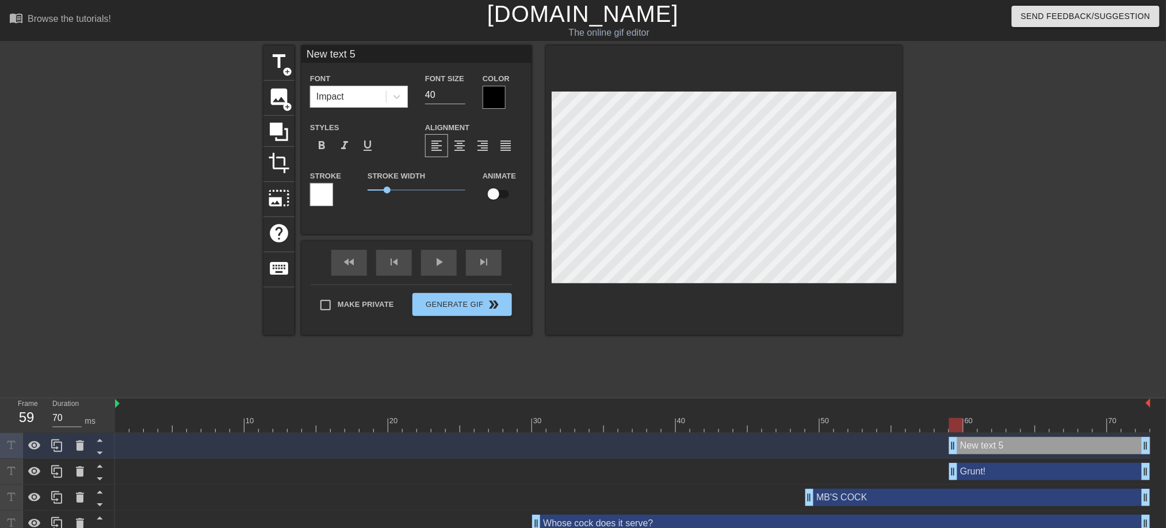
scroll to position [1, 3]
type input "o"
type textarea "o"
click at [1013, 229] on div at bounding box center [1003, 217] width 173 height 345
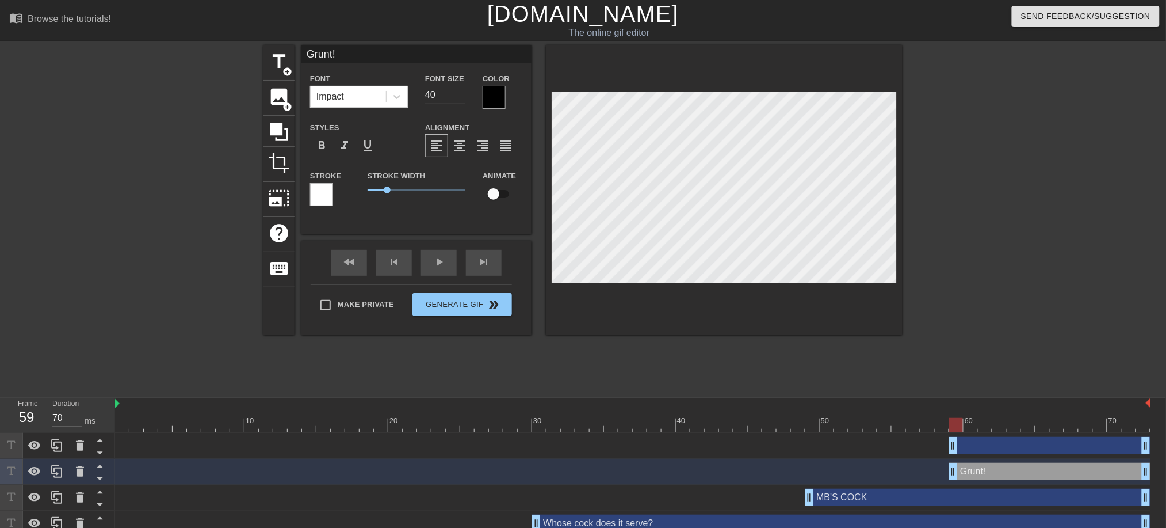
click at [400, 447] on div "drag_handle drag_handle" at bounding box center [633, 445] width 1036 height 17
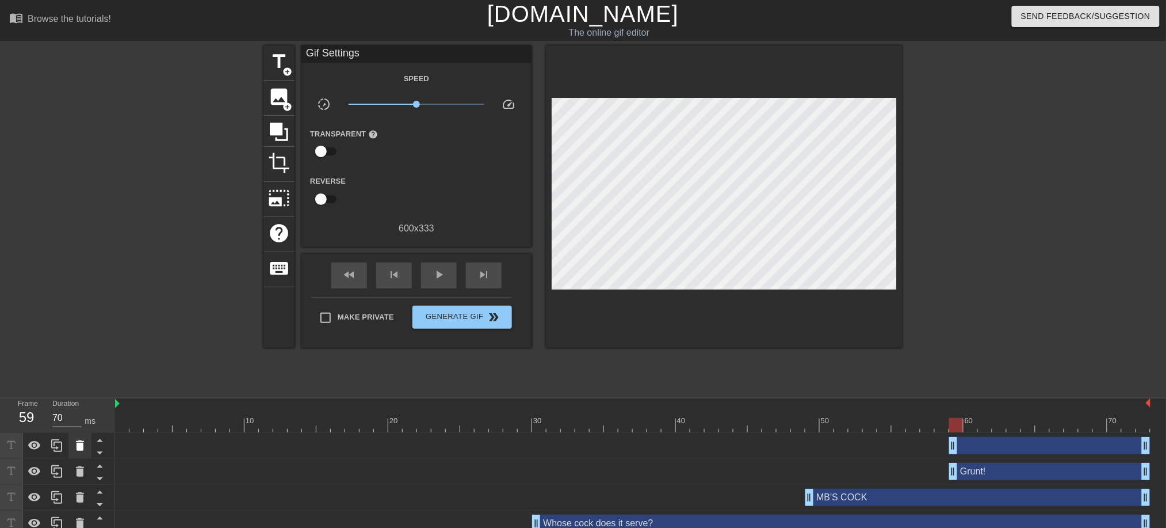
click at [78, 445] on icon at bounding box center [80, 445] width 8 height 10
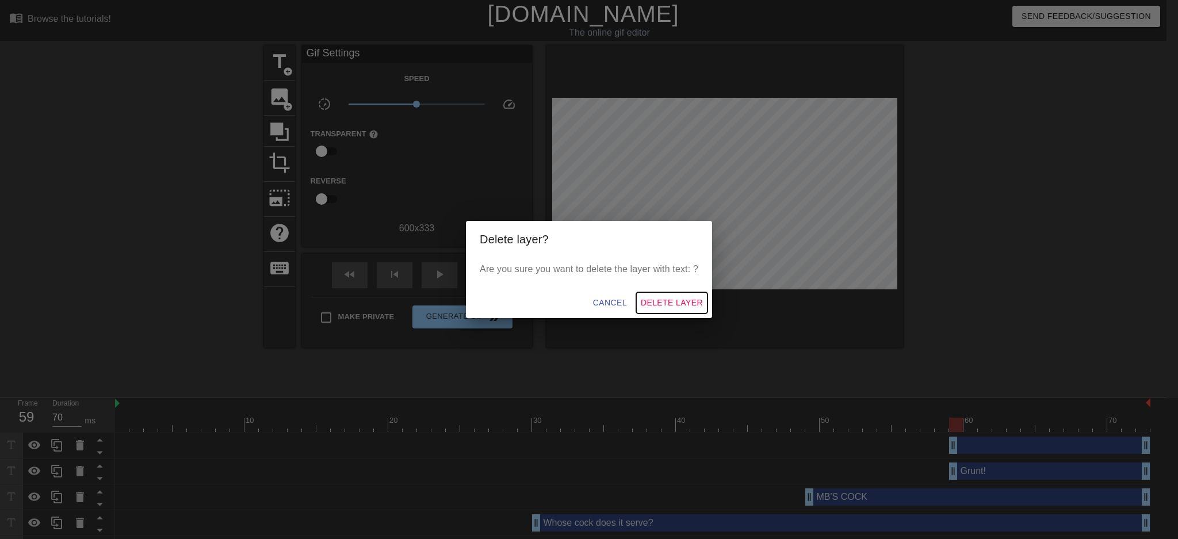
click at [678, 303] on span "Delete Layer" at bounding box center [672, 303] width 62 height 14
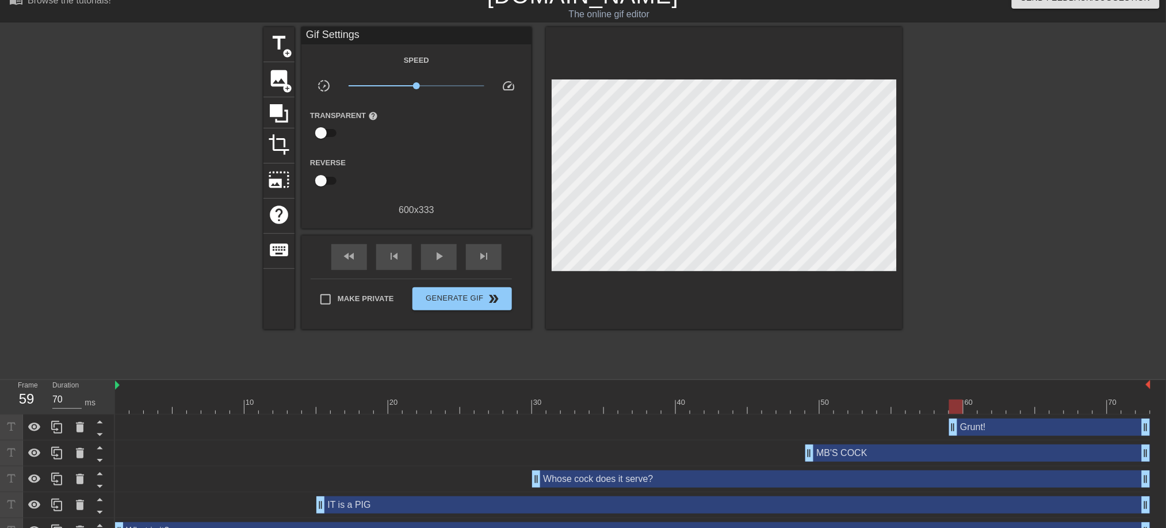
scroll to position [36, 0]
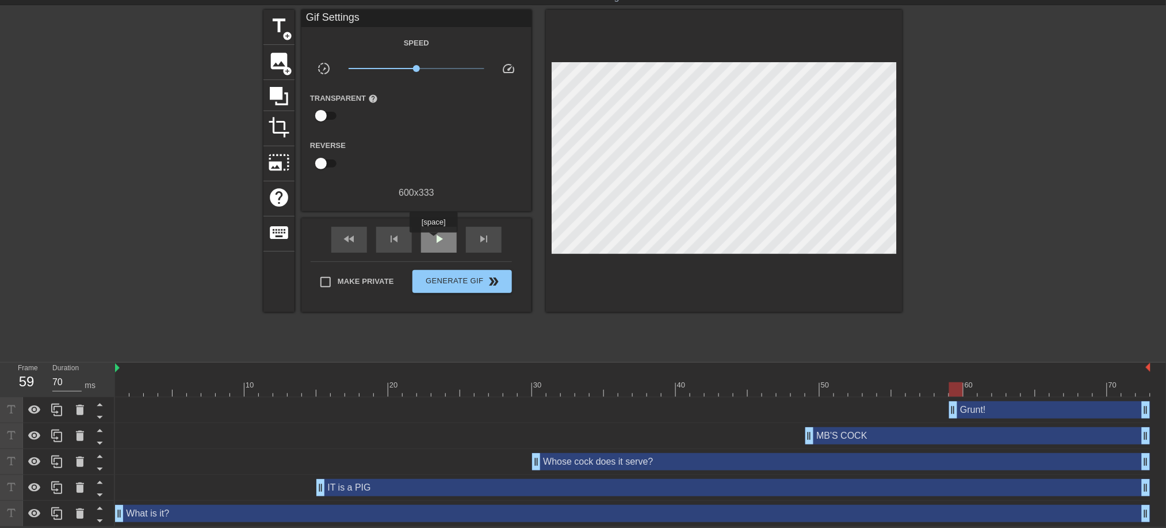
click at [433, 240] on span "play_arrow" at bounding box center [439, 239] width 14 height 14
type input "70"
click at [440, 242] on span "pause" at bounding box center [439, 239] width 14 height 14
drag, startPoint x: 1148, startPoint y: 438, endPoint x: 958, endPoint y: 429, distance: 190.7
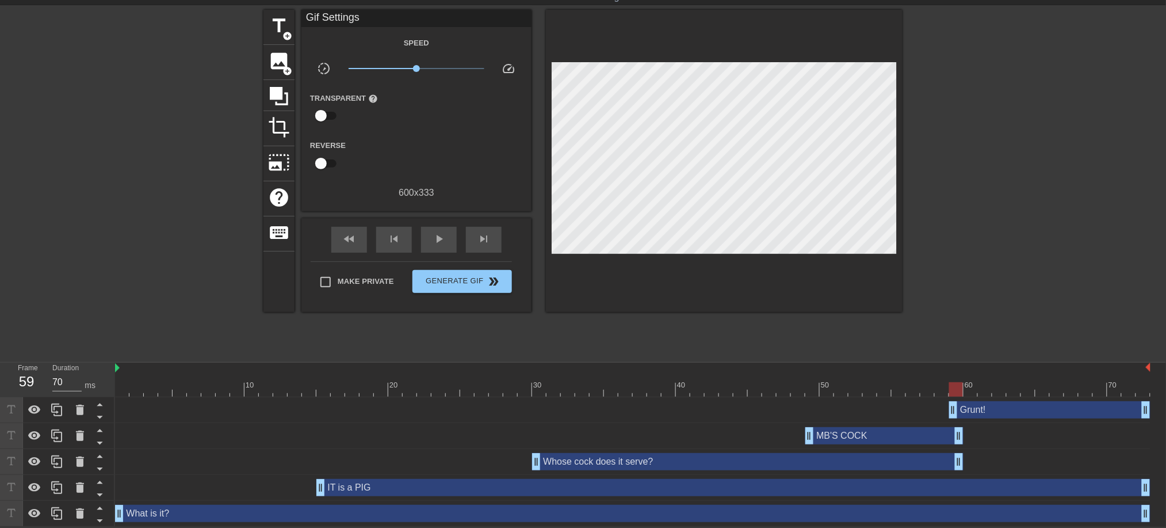
drag, startPoint x: 1142, startPoint y: 460, endPoint x: 956, endPoint y: 455, distance: 186.5
drag, startPoint x: 1146, startPoint y: 486, endPoint x: 959, endPoint y: 484, distance: 187.0
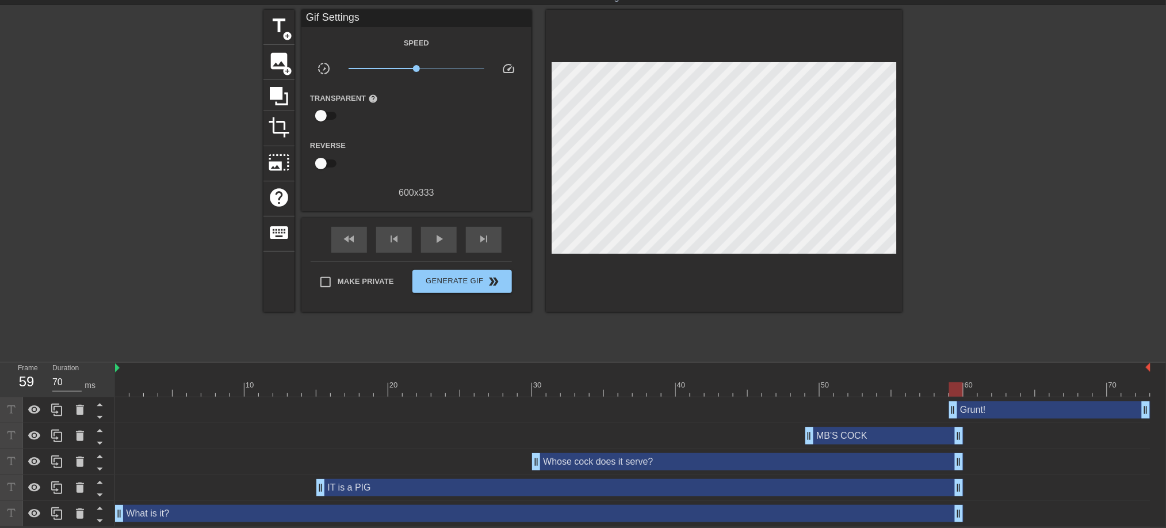
drag, startPoint x: 1148, startPoint y: 512, endPoint x: 958, endPoint y: 506, distance: 190.6
drag, startPoint x: 955, startPoint y: 410, endPoint x: 965, endPoint y: 409, distance: 10.4
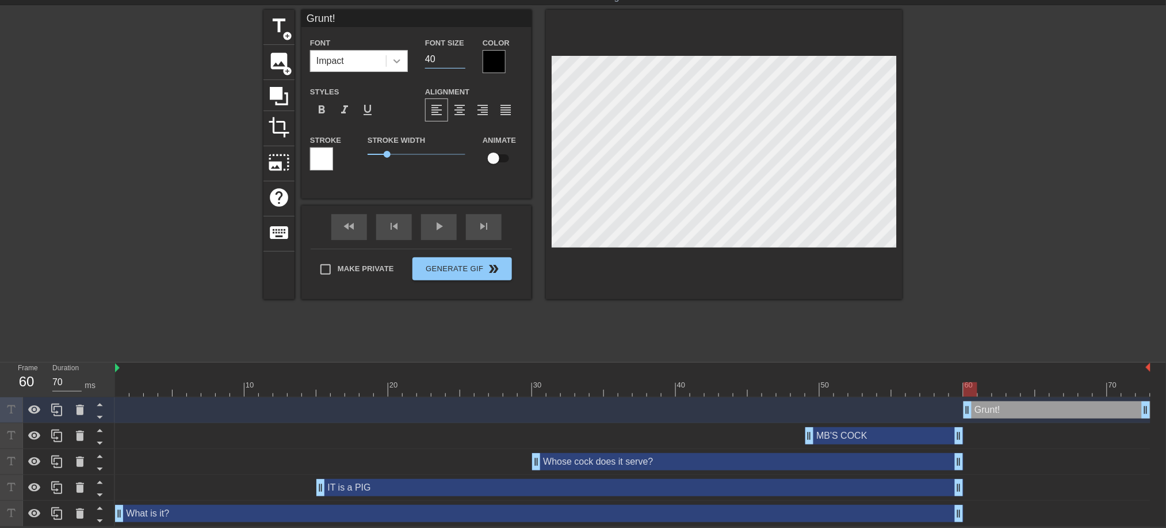
drag, startPoint x: 449, startPoint y: 59, endPoint x: 394, endPoint y: 59, distance: 54.7
click at [394, 59] on div "Font Impact Font Size 40 Color" at bounding box center [417, 54] width 230 height 37
type input "80"
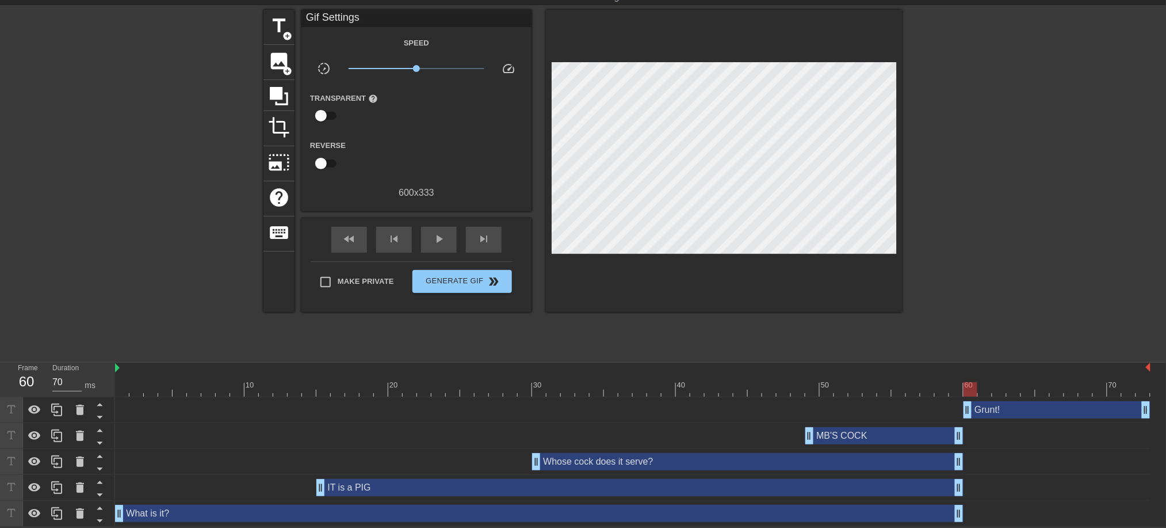
click at [976, 188] on div at bounding box center [1003, 182] width 173 height 345
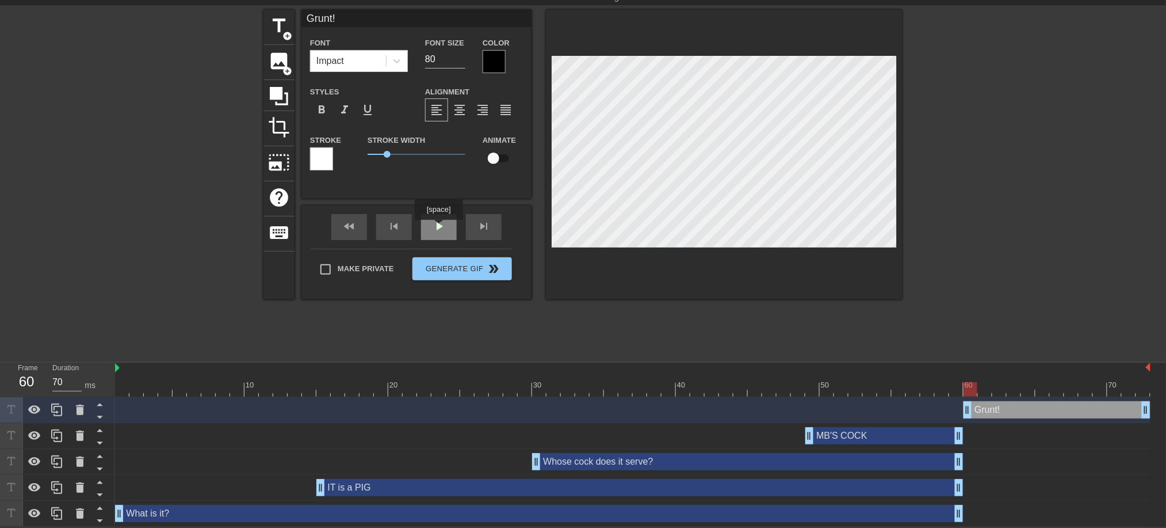
click at [438, 228] on div "play_arrow" at bounding box center [439, 227] width 36 height 26
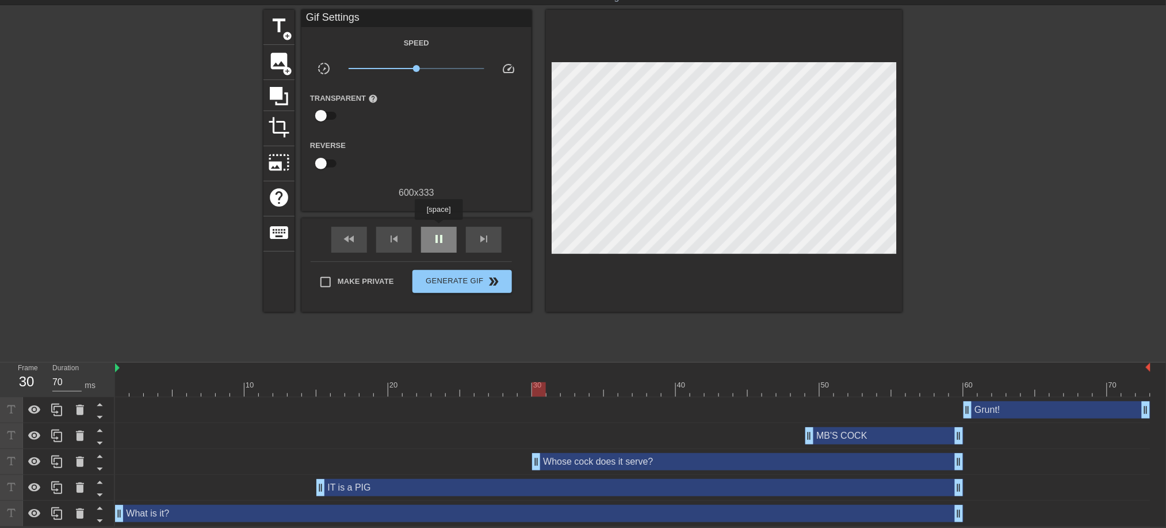
click at [438, 228] on div "pause" at bounding box center [439, 240] width 36 height 26
drag, startPoint x: 812, startPoint y: 436, endPoint x: 755, endPoint y: 430, distance: 56.7
drag, startPoint x: 539, startPoint y: 463, endPoint x: 529, endPoint y: 457, distance: 11.8
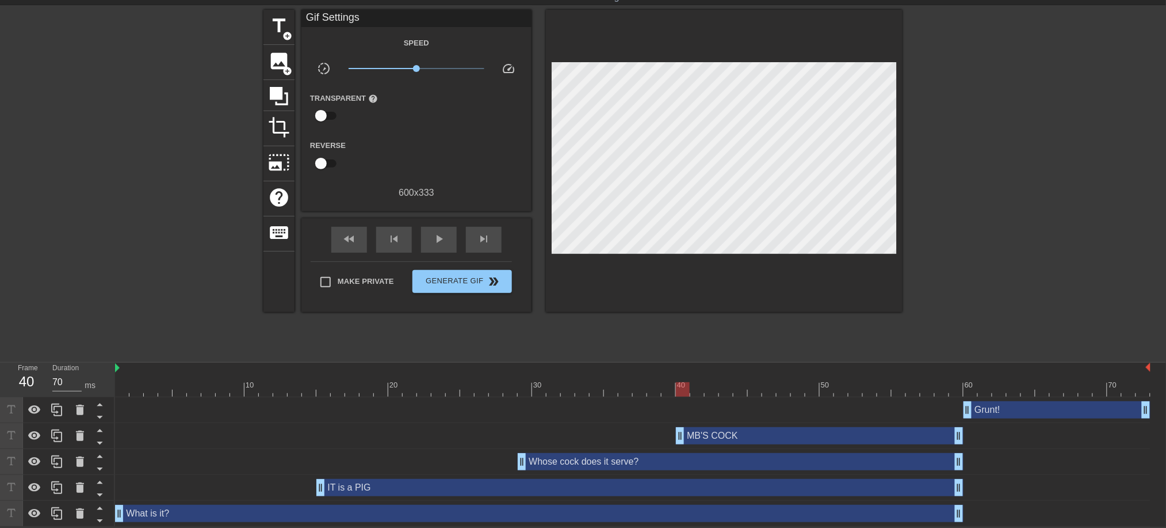
drag, startPoint x: 753, startPoint y: 434, endPoint x: 678, endPoint y: 434, distance: 74.8
drag, startPoint x: 247, startPoint y: 475, endPoint x: 551, endPoint y: 464, distance: 304.0
click at [551, 464] on div "Whose cock does it serve? drag_handle drag_handle" at bounding box center [741, 461] width 446 height 17
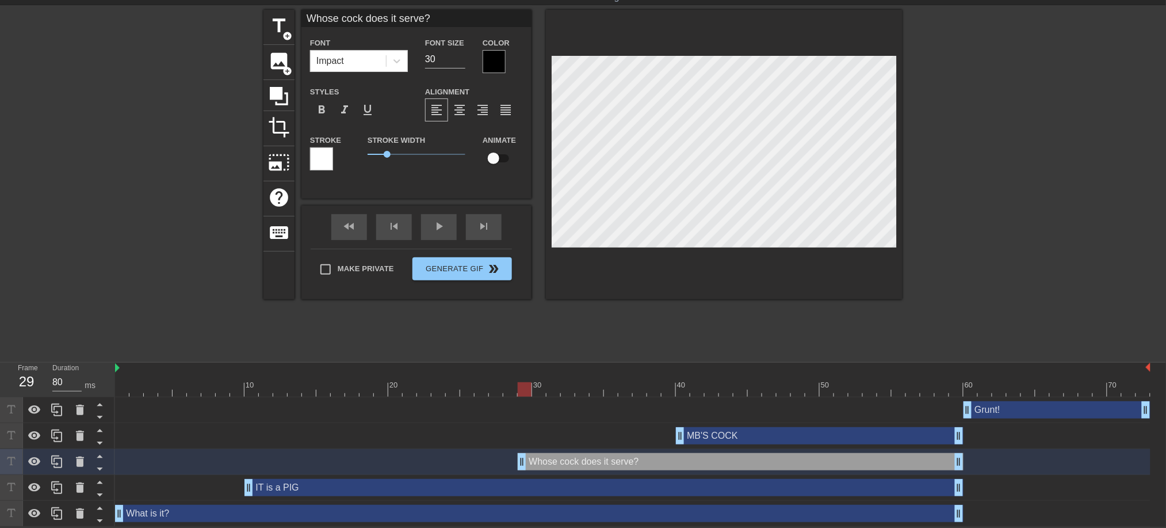
type input "70"
drag, startPoint x: 522, startPoint y: 461, endPoint x: 390, endPoint y: 460, distance: 132.9
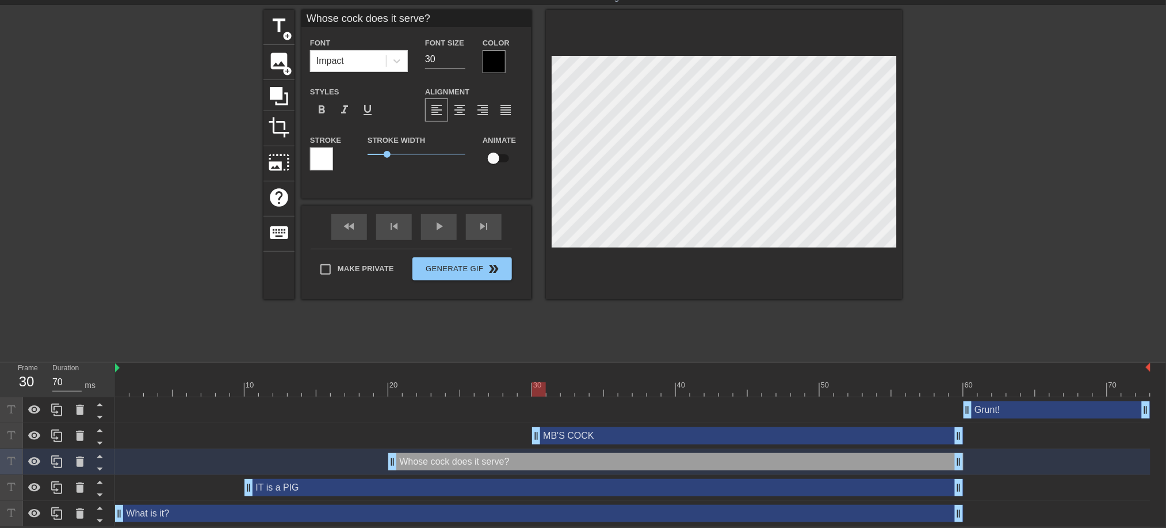
drag, startPoint x: 680, startPoint y: 437, endPoint x: 535, endPoint y: 436, distance: 145.0
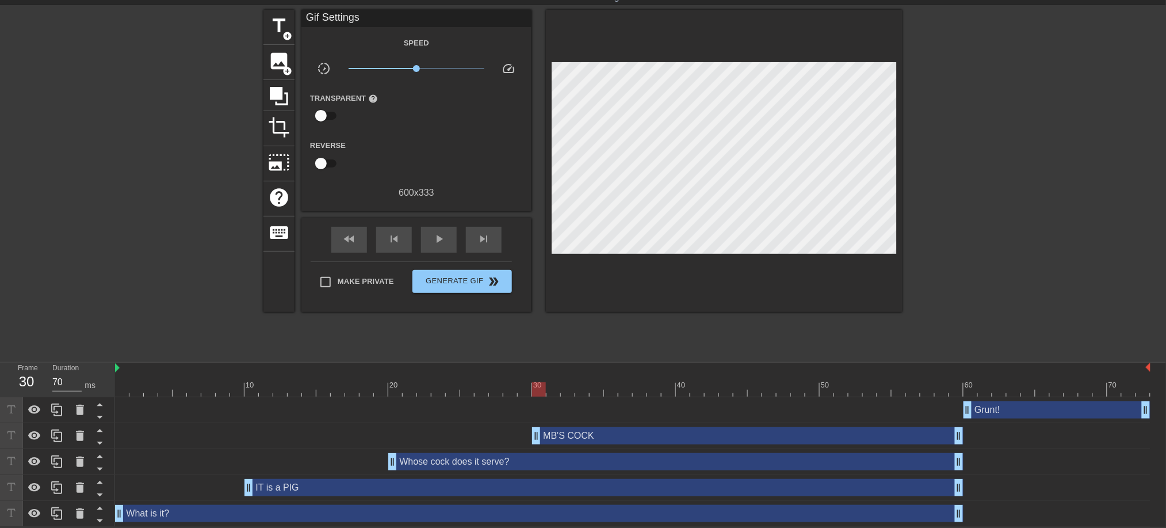
click at [967, 287] on div at bounding box center [1003, 182] width 173 height 345
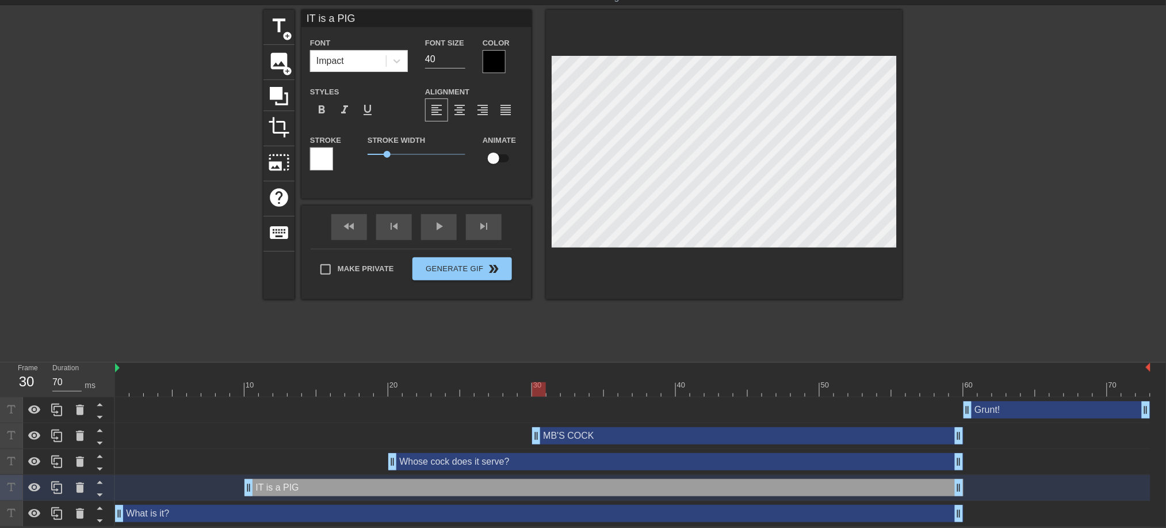
click at [499, 69] on div at bounding box center [494, 61] width 23 height 23
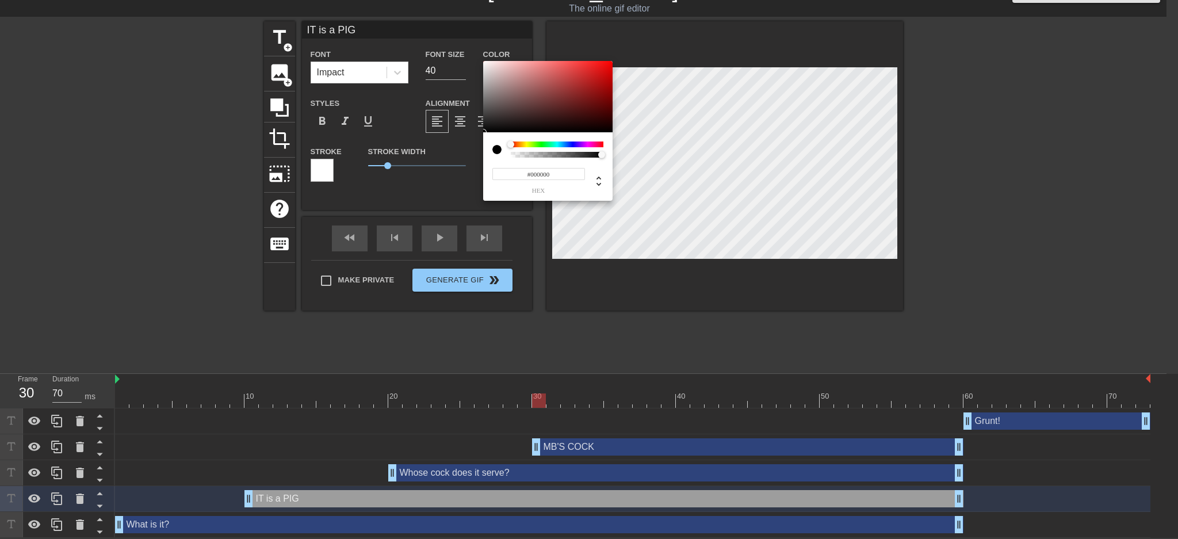
click at [594, 143] on div at bounding box center [557, 145] width 93 height 6
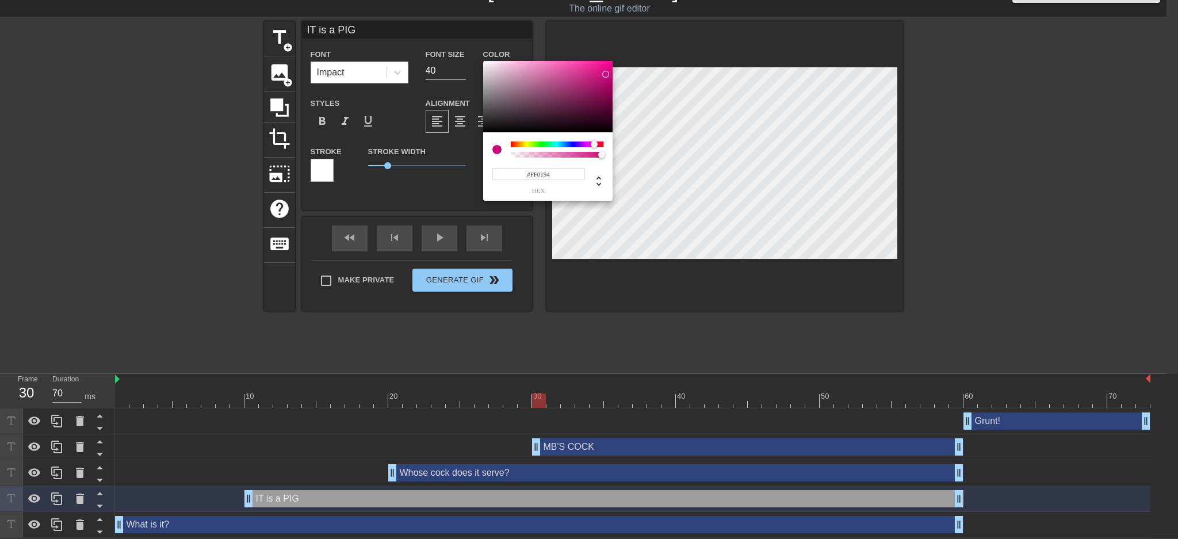
type input "#FF0094"
drag, startPoint x: 606, startPoint y: 86, endPoint x: 615, endPoint y: 51, distance: 35.6
click at [615, 51] on div "#FF0094 hex" at bounding box center [589, 269] width 1178 height 539
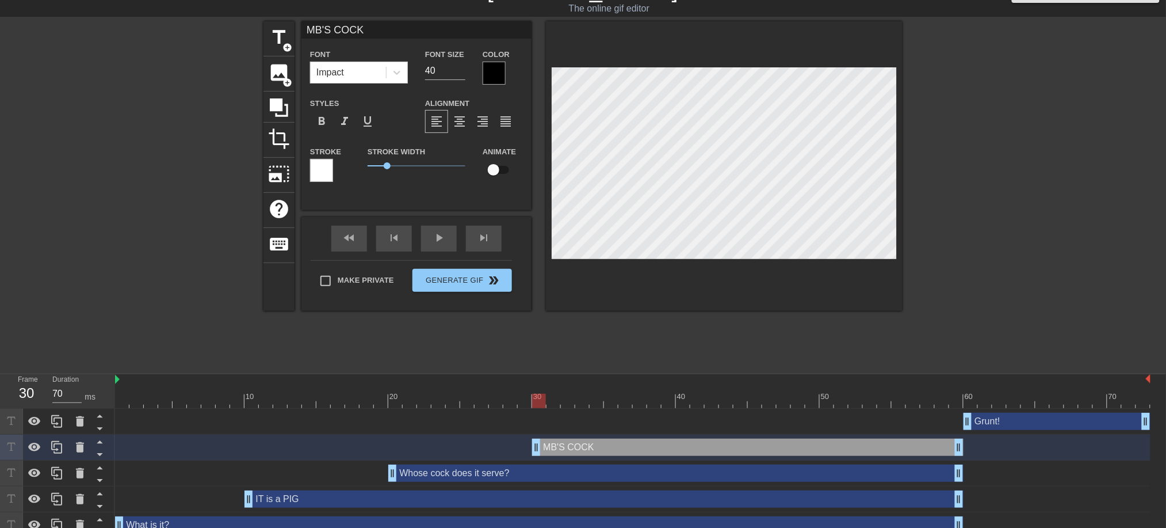
type input "IT is a PIG"
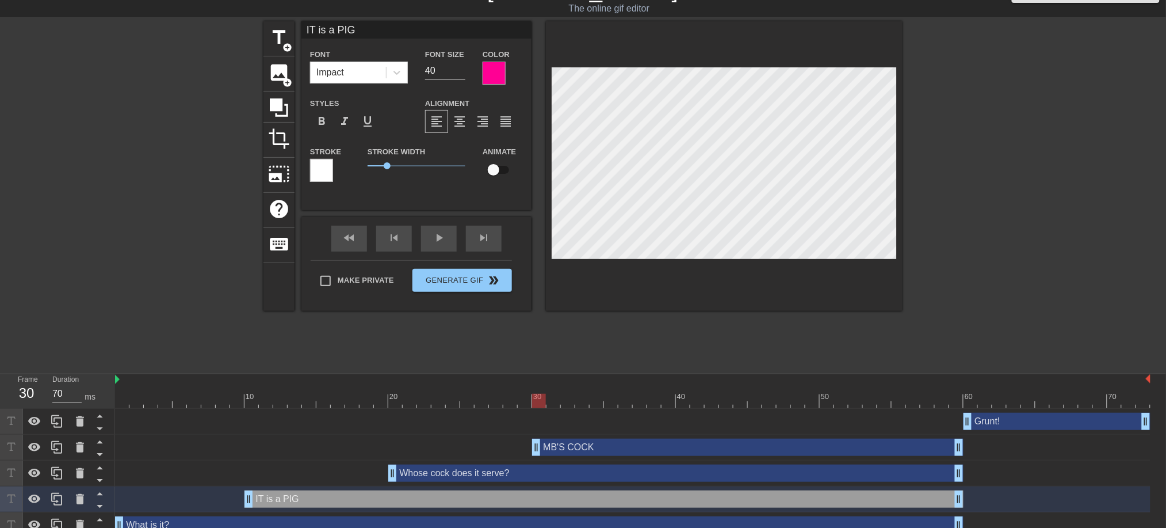
click at [493, 72] on div at bounding box center [494, 73] width 23 height 23
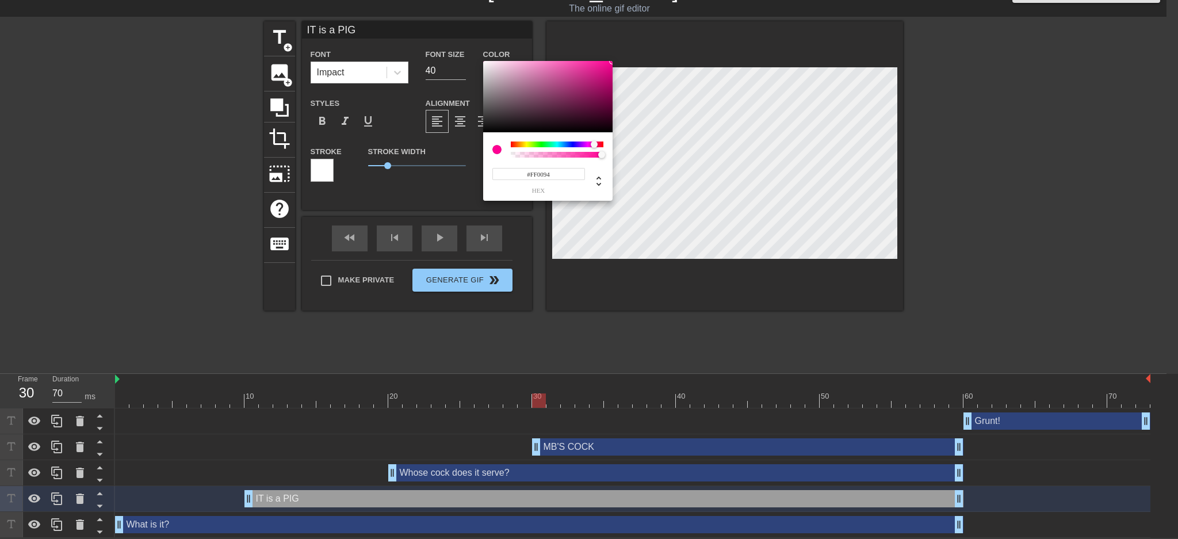
drag, startPoint x: 564, startPoint y: 170, endPoint x: 419, endPoint y: 175, distance: 145.6
click at [419, 175] on div "#FF0094 hex" at bounding box center [589, 269] width 1178 height 539
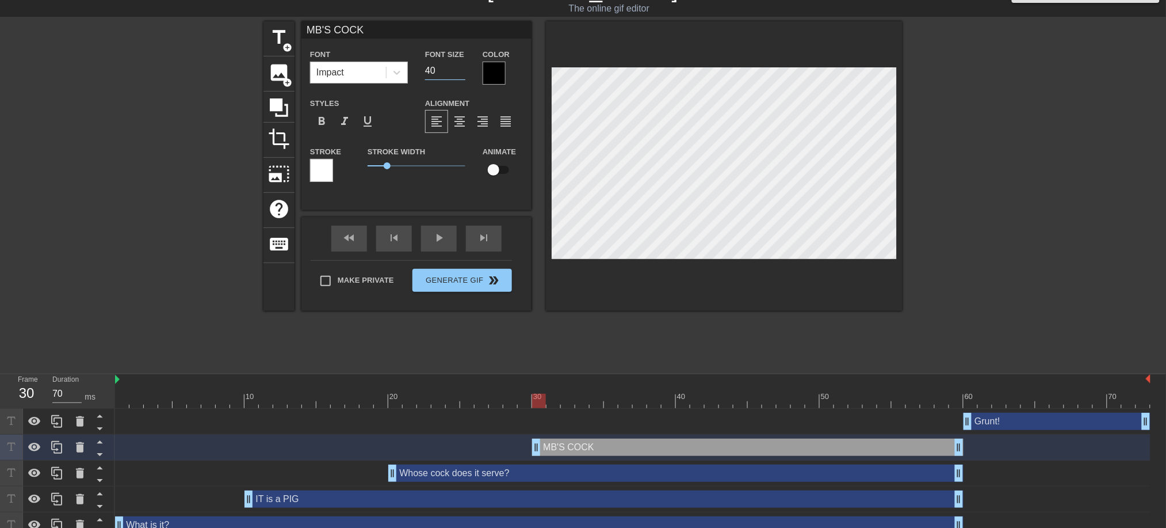
drag, startPoint x: 448, startPoint y: 70, endPoint x: 408, endPoint y: 72, distance: 39.7
click at [408, 72] on div "Font Impact Font Size 40 Color" at bounding box center [417, 65] width 230 height 37
paste input "0094"
type input "40"
click at [498, 68] on div at bounding box center [494, 73] width 23 height 23
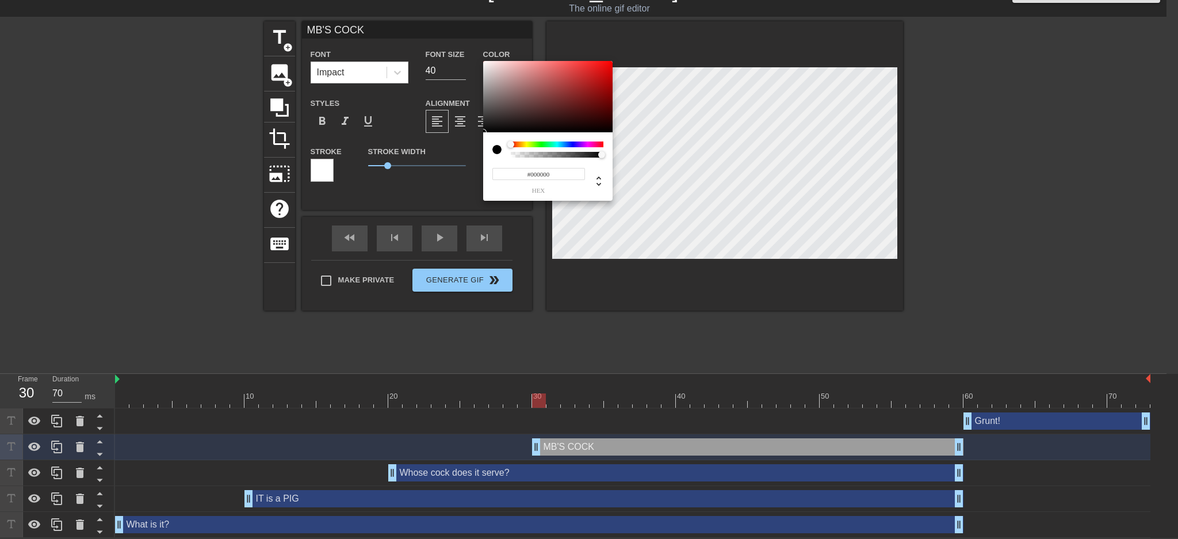
drag, startPoint x: 556, startPoint y: 174, endPoint x: 440, endPoint y: 174, distance: 115.7
click at [440, 174] on div "#000000 hex" at bounding box center [589, 269] width 1178 height 539
paste input "FF0094"
type input "#FF0094"
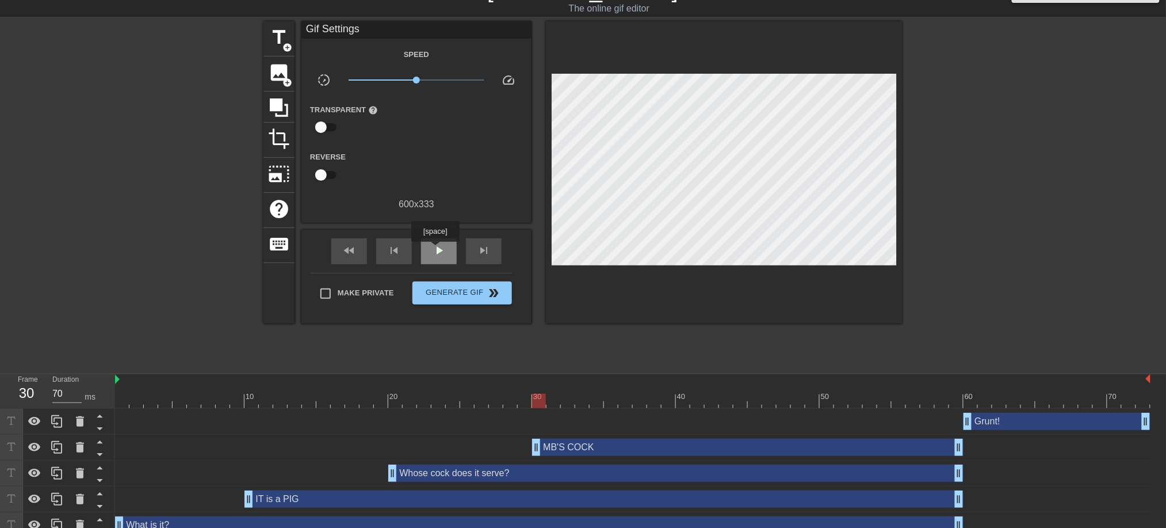
click at [435, 250] on span "play_arrow" at bounding box center [439, 250] width 14 height 14
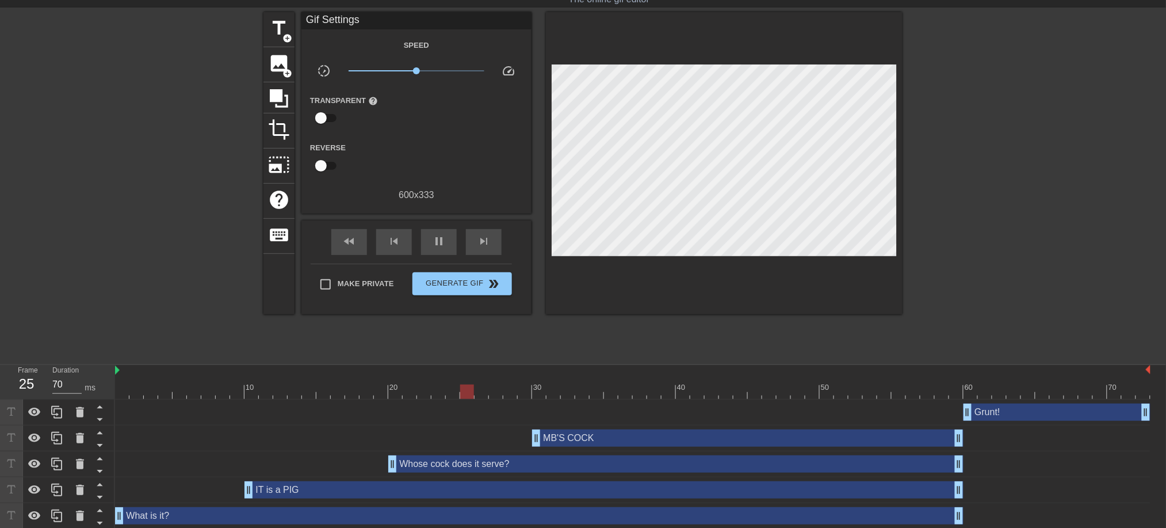
scroll to position [36, 0]
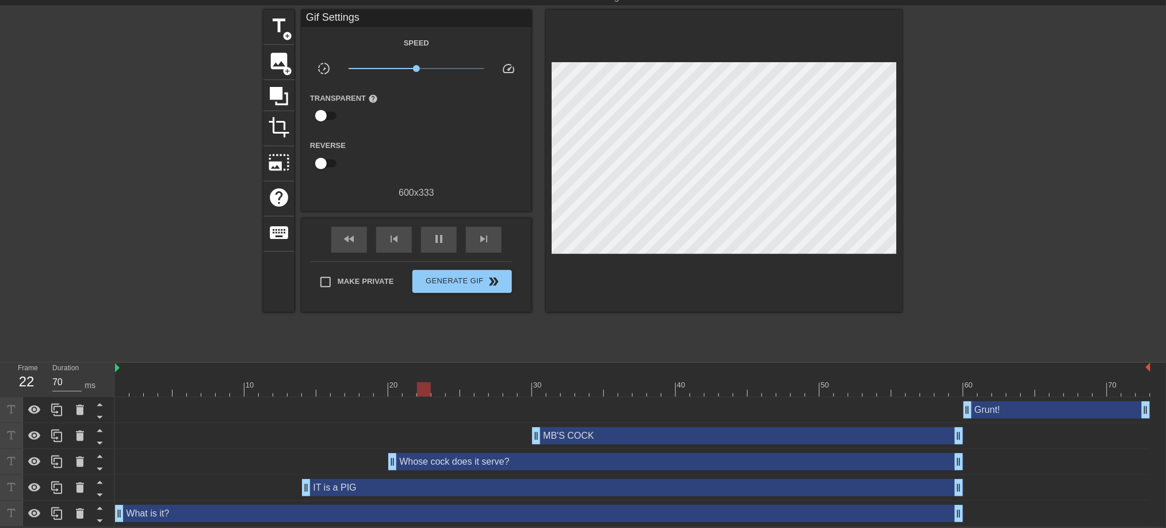
drag, startPoint x: 250, startPoint y: 487, endPoint x: 314, endPoint y: 492, distance: 64.0
click at [434, 240] on span "pause" at bounding box center [439, 239] width 14 height 14
drag, startPoint x: 391, startPoint y: 460, endPoint x: 463, endPoint y: 471, distance: 72.2
click at [463, 471] on div "Whose cock does it serve? drag_handle drag_handle" at bounding box center [633, 462] width 1036 height 26
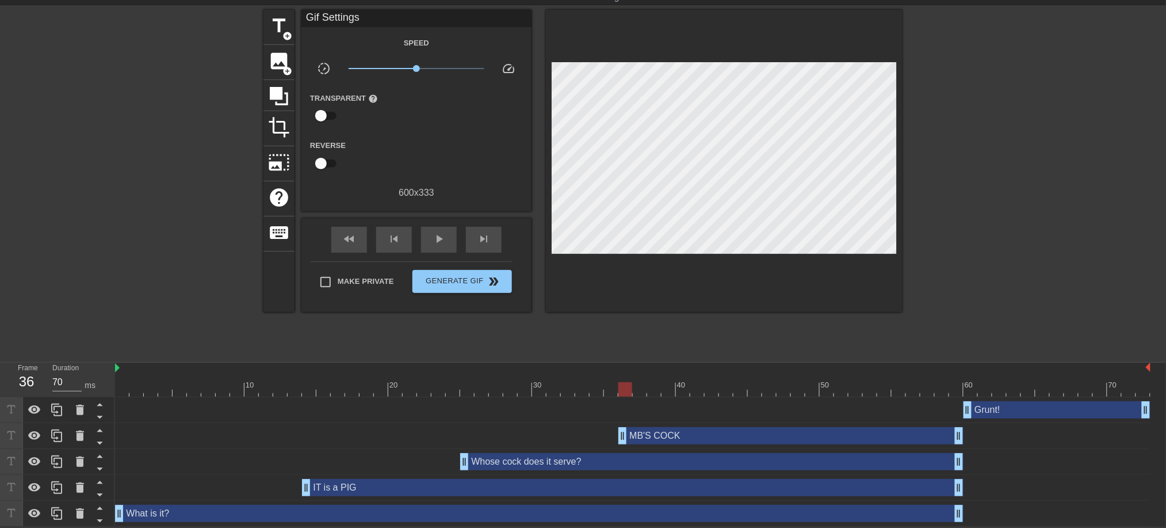
drag, startPoint x: 535, startPoint y: 440, endPoint x: 622, endPoint y: 445, distance: 87.6
click at [622, 445] on div "MB'S COCK drag_handle drag_handle" at bounding box center [633, 436] width 1036 height 26
click at [440, 238] on span "play_arrow" at bounding box center [439, 239] width 14 height 14
type input "70"
click at [436, 246] on div "pause" at bounding box center [439, 240] width 36 height 26
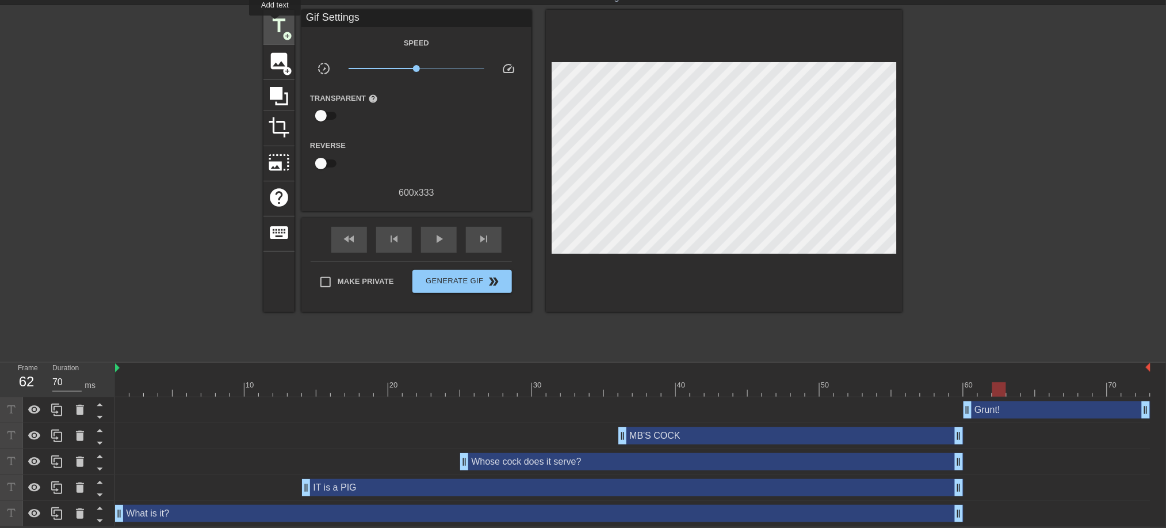
click at [275, 24] on span "title" at bounding box center [279, 26] width 22 height 22
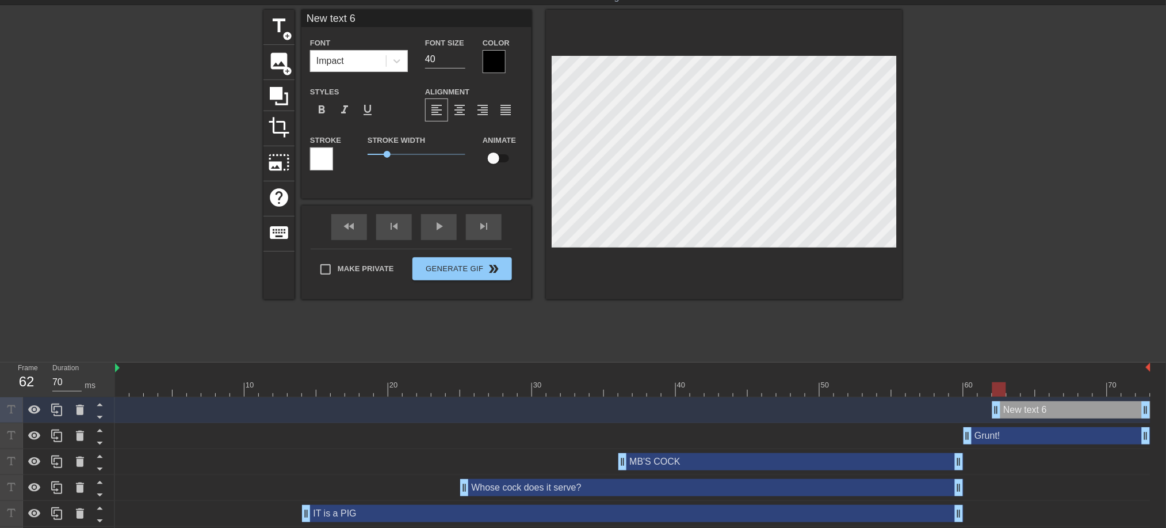
scroll to position [2, 2]
type input "c"
type textarea "c"
type input "ch"
type textarea "ch"
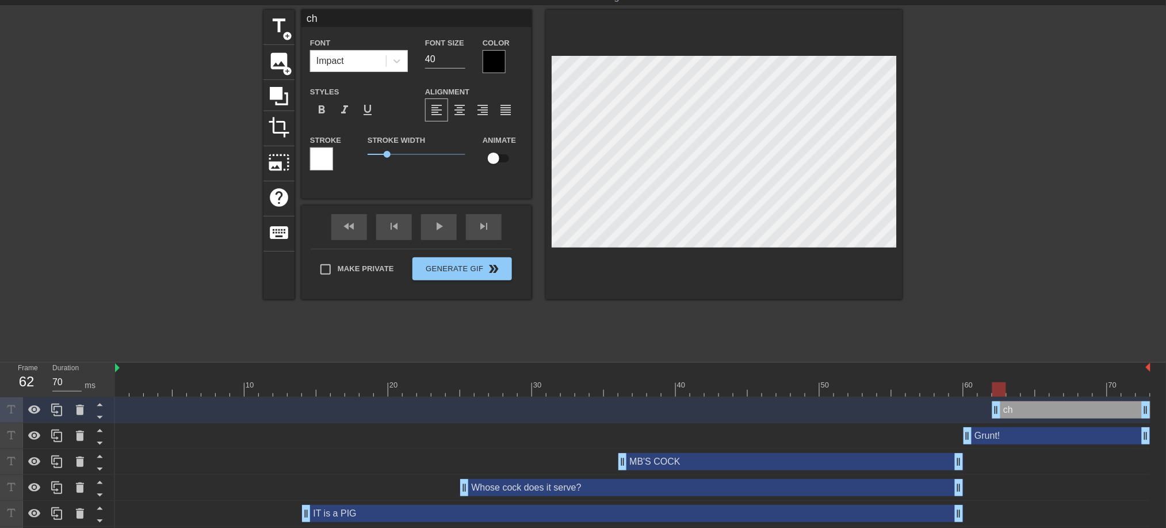
scroll to position [2, 1]
type input "chh"
type textarea "chh"
type input "chhr"
type textarea "chhr"
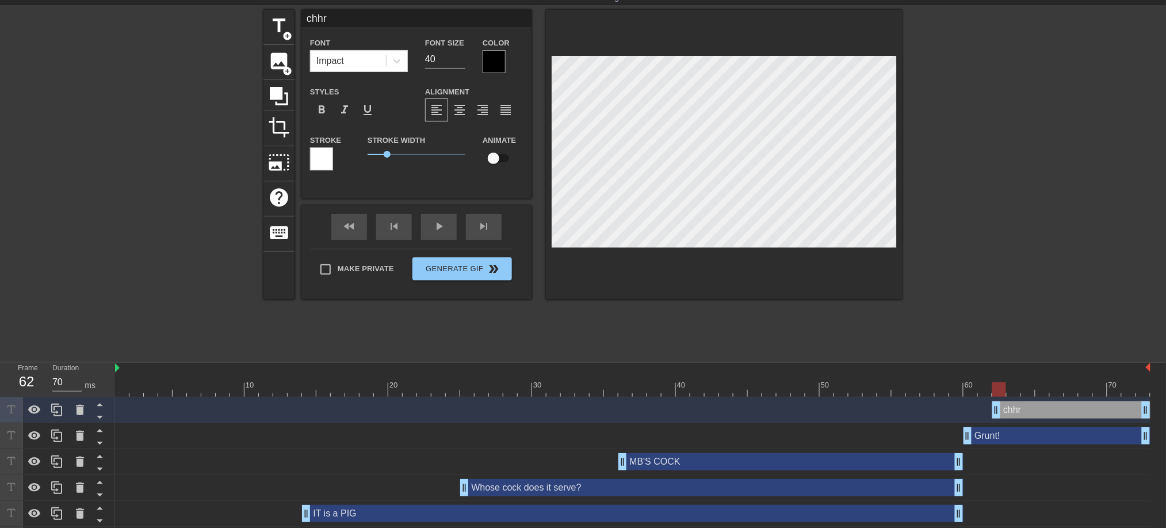
type input "chhrr"
type textarea "chhrr"
type input "chhrrr"
type textarea "chhrrr"
type input "chhrrrr"
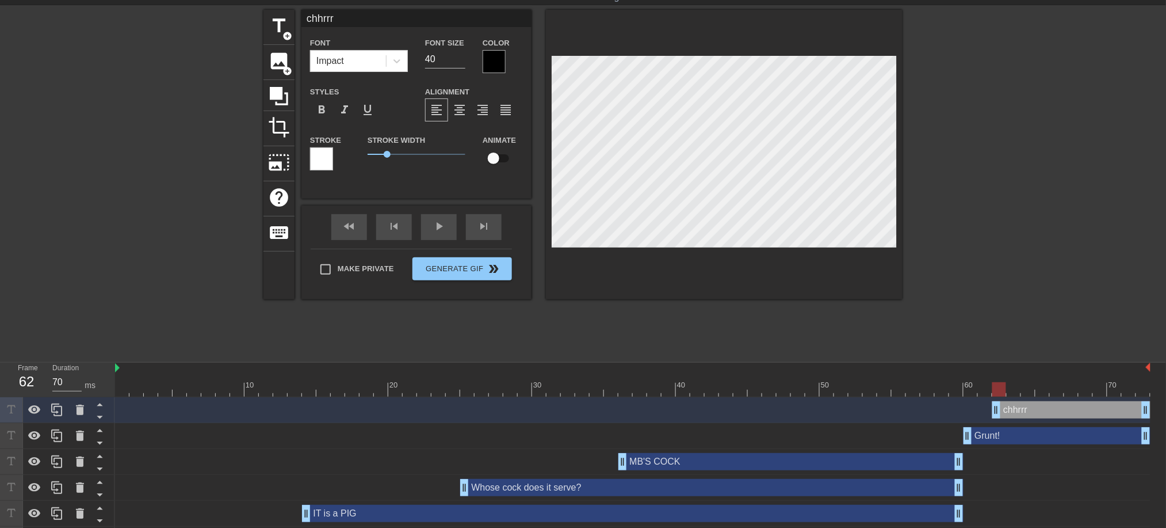
type textarea "chhrrrr"
type input "chhrrrrr"
type textarea "chhrrrrr"
type input "chhrrrrrr"
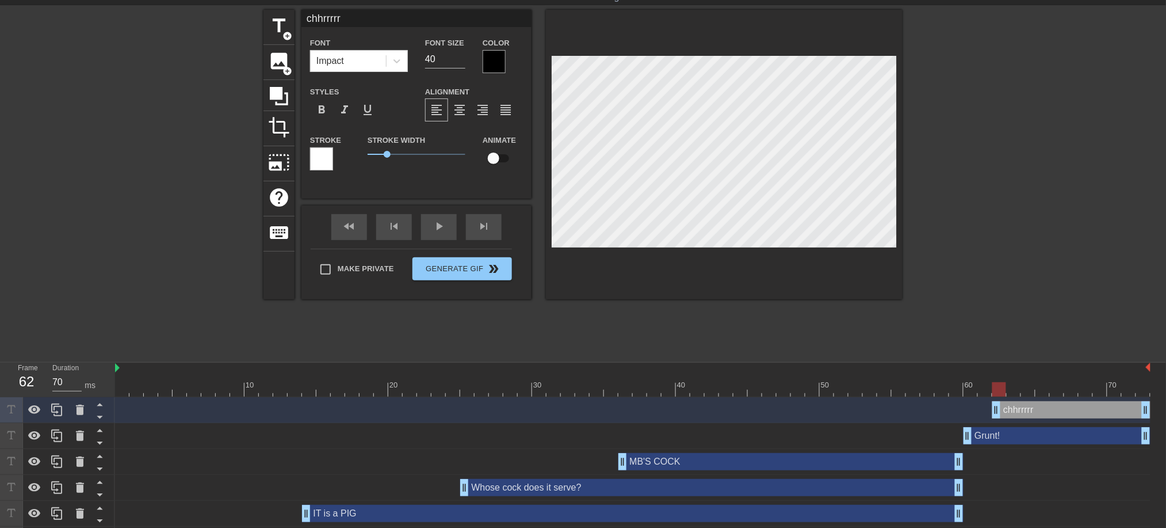
type textarea "chhrrrrrr"
type input "chhrrrrr"
type textarea "chhrrrrr"
type input "chhrrrr"
type textarea "chhrrrr"
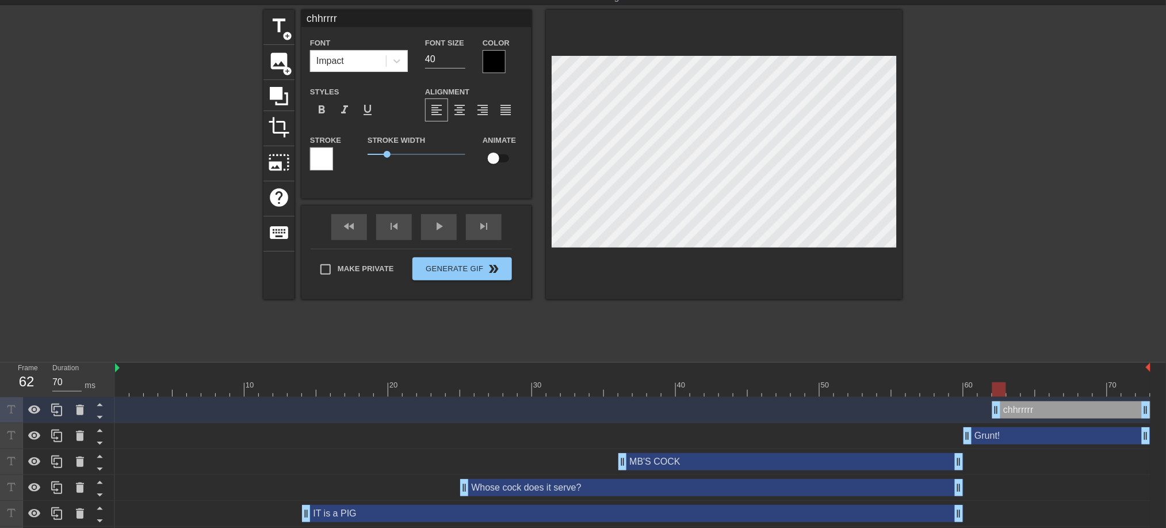
type input "chhrrr"
type textarea "chhrrr"
type input "chhrr"
type textarea "chhrr"
type input "chhr"
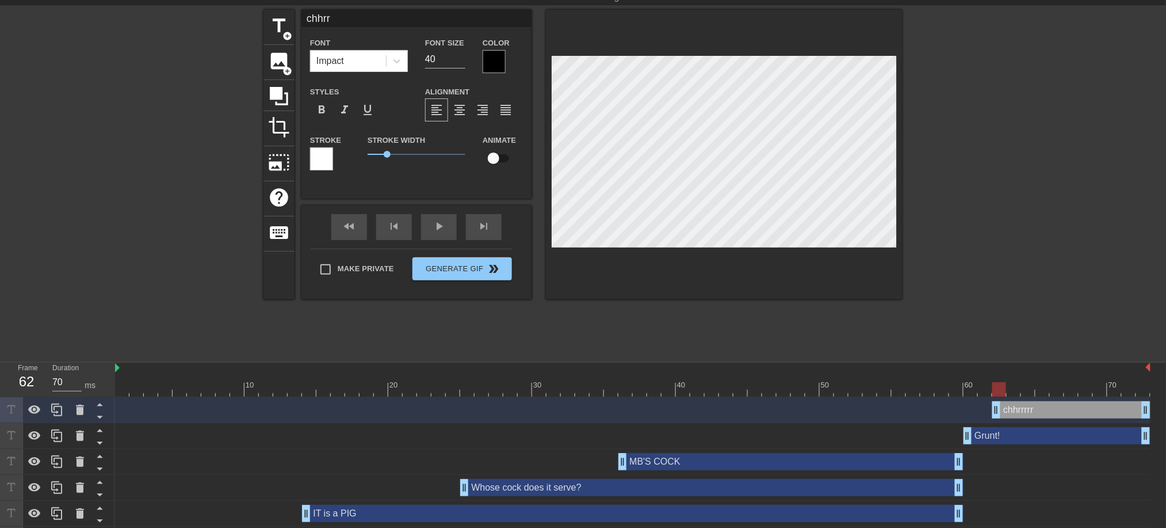
type textarea "chhr"
type input "chh"
type textarea "chh"
type input "ch"
type textarea "ch"
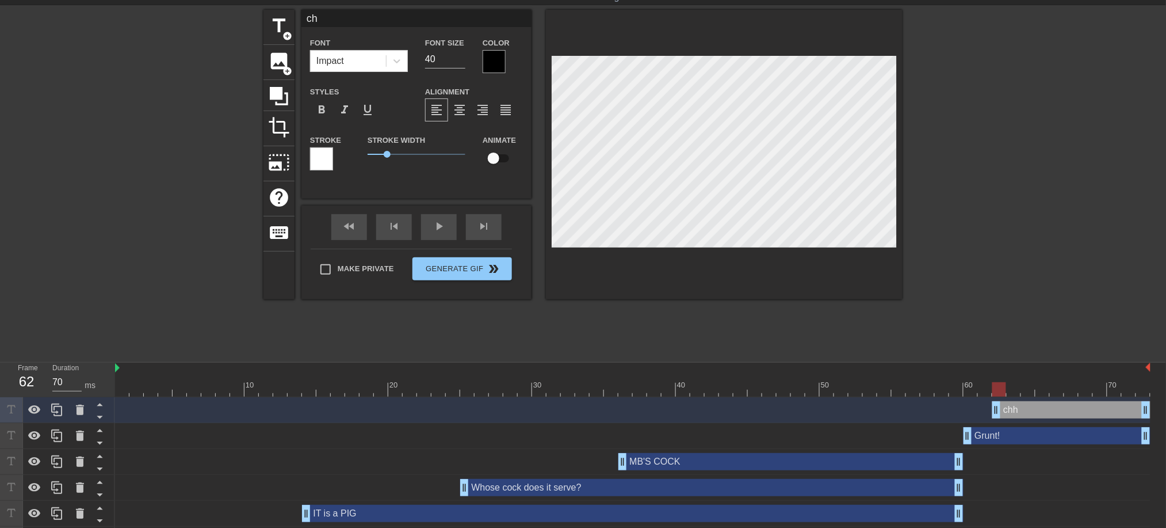
type input "c"
type textarea "c"
type input "O"
type textarea "O"
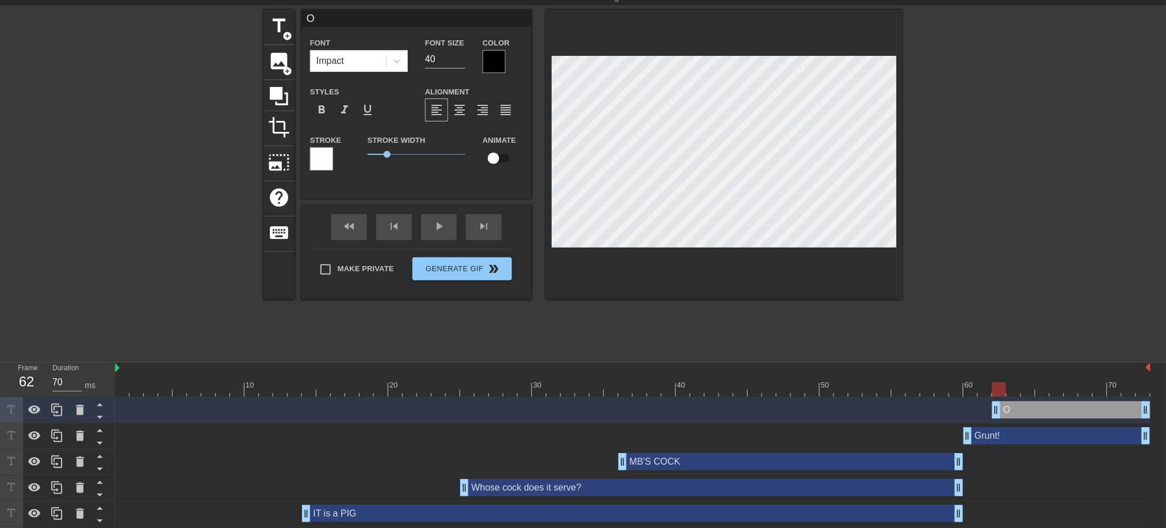
type input "OI"
type textarea "OI"
type input "OIN"
type textarea "OIN"
type input "OINK"
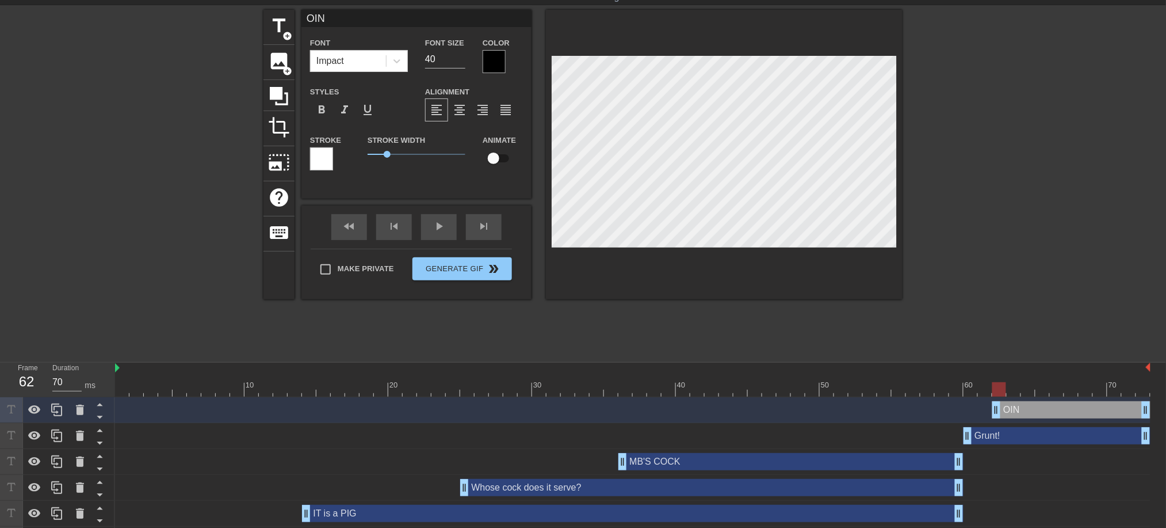
type textarea "OINK"
type input "OINK!"
type textarea "OINK!"
type input "Grunt!"
type input "80"
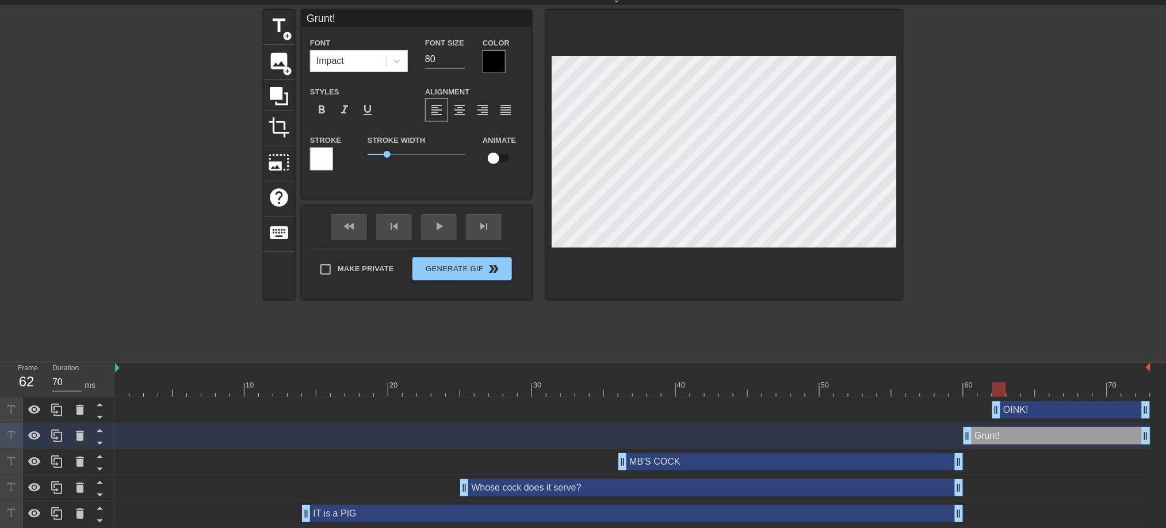
type input "OINK!"
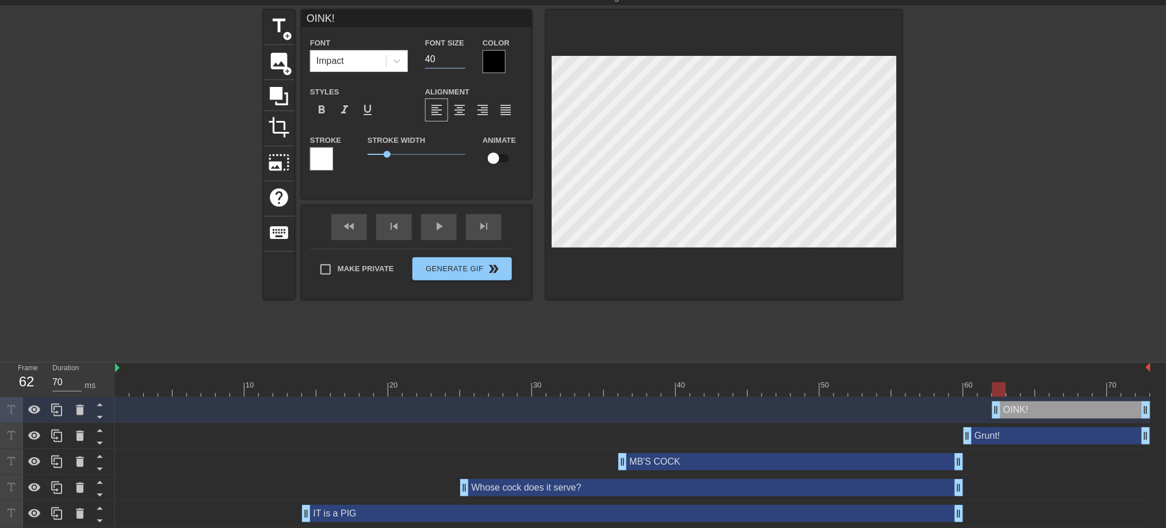
click at [448, 55] on input "40" at bounding box center [445, 59] width 40 height 18
drag, startPoint x: 448, startPoint y: 55, endPoint x: 364, endPoint y: 58, distance: 84.6
click at [364, 58] on div "Font Impact Font Size 40 Color" at bounding box center [417, 54] width 230 height 37
type input "80"
click at [485, 67] on div at bounding box center [494, 61] width 23 height 23
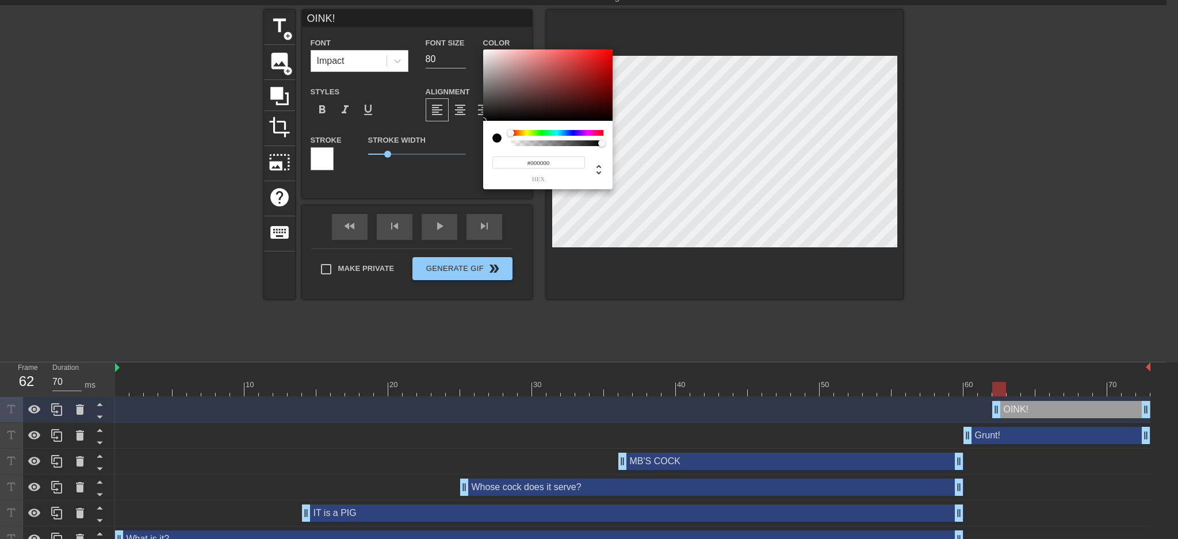
drag, startPoint x: 557, startPoint y: 164, endPoint x: 425, endPoint y: 167, distance: 131.8
click at [425, 167] on div "#000000 hex" at bounding box center [589, 269] width 1178 height 539
paste input "FF0094"
type input "#FF0094"
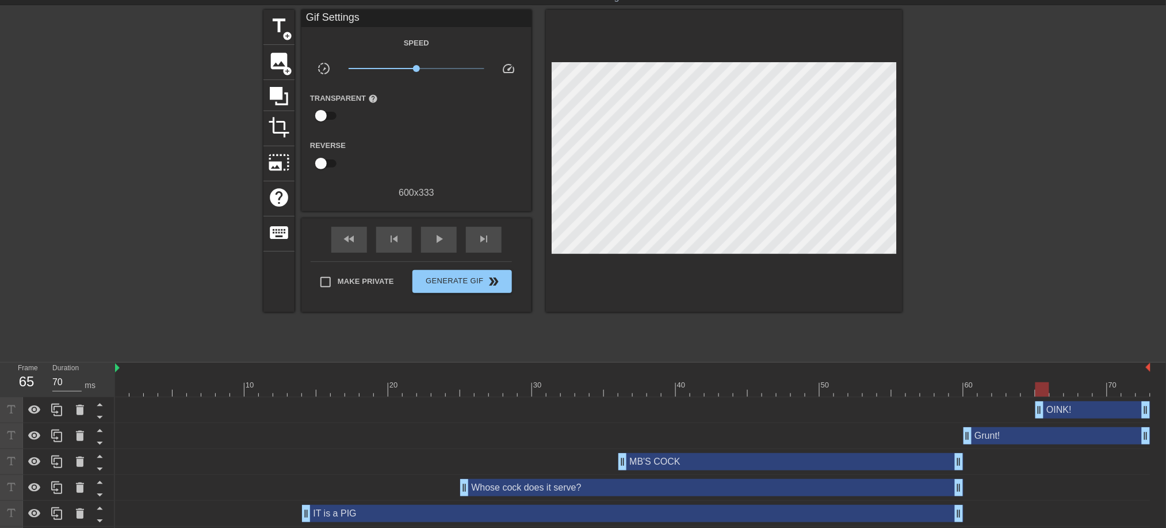
drag, startPoint x: 995, startPoint y: 406, endPoint x: 1036, endPoint y: 403, distance: 40.4
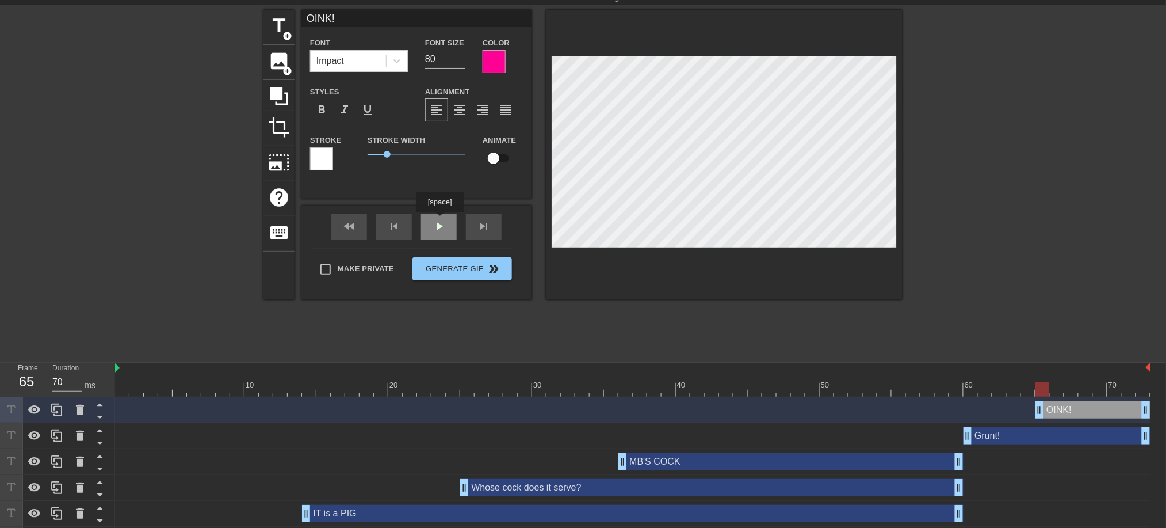
click at [440, 220] on div "fast_rewind skip_previous play_arrow skip_next" at bounding box center [417, 226] width 188 height 43
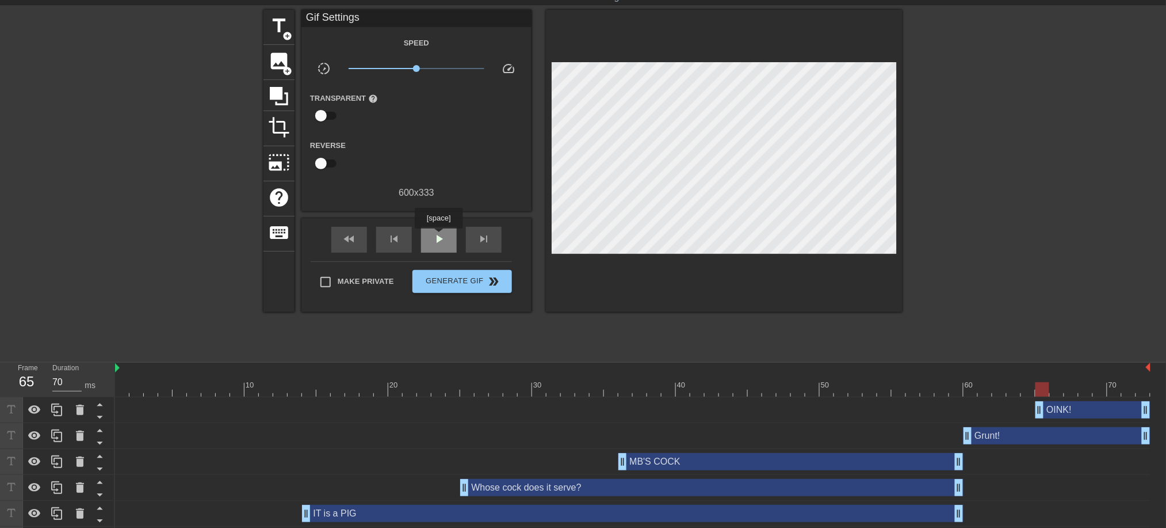
click at [438, 236] on span "play_arrow" at bounding box center [439, 239] width 14 height 14
click at [436, 236] on span "pause" at bounding box center [439, 239] width 14 height 14
click at [436, 236] on span "play_arrow" at bounding box center [439, 239] width 14 height 14
click at [436, 236] on span "pause" at bounding box center [439, 239] width 14 height 14
drag, startPoint x: 956, startPoint y: 463, endPoint x: 896, endPoint y: 457, distance: 60.1
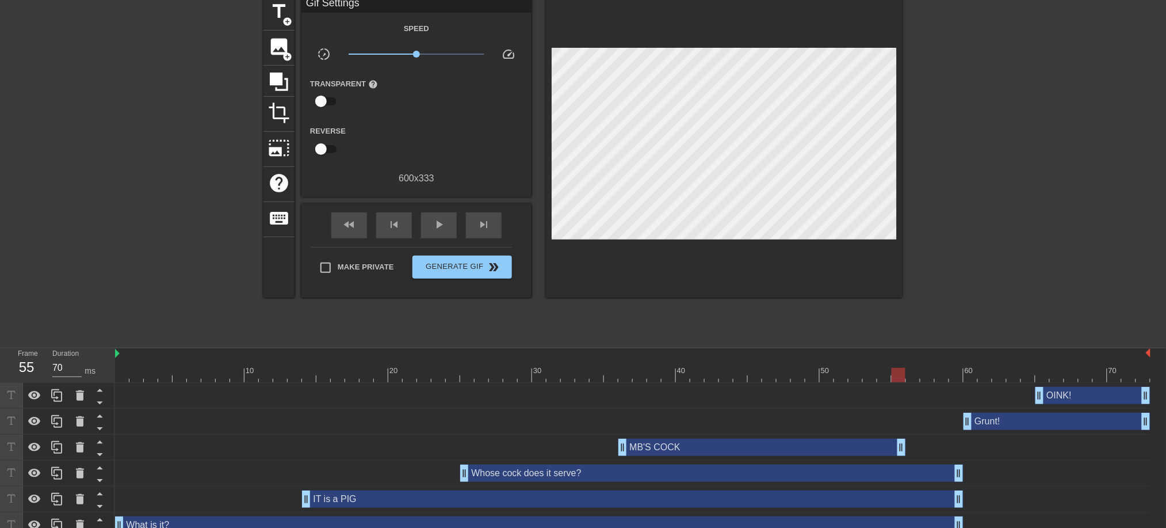
scroll to position [62, 0]
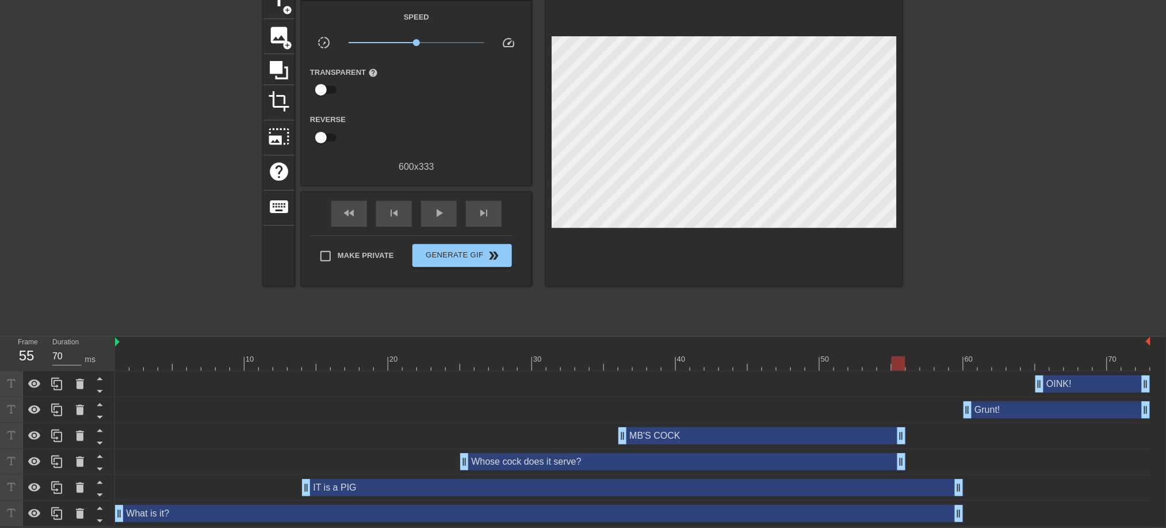
drag, startPoint x: 961, startPoint y: 459, endPoint x: 903, endPoint y: 452, distance: 58.6
drag, startPoint x: 959, startPoint y: 488, endPoint x: 903, endPoint y: 486, distance: 56.4
drag, startPoint x: 961, startPoint y: 517, endPoint x: 907, endPoint y: 507, distance: 55.4
click at [907, 507] on div "What is it? drag_handle drag_handle" at bounding box center [633, 513] width 1036 height 17
drag, startPoint x: 964, startPoint y: 410, endPoint x: 911, endPoint y: 411, distance: 52.9
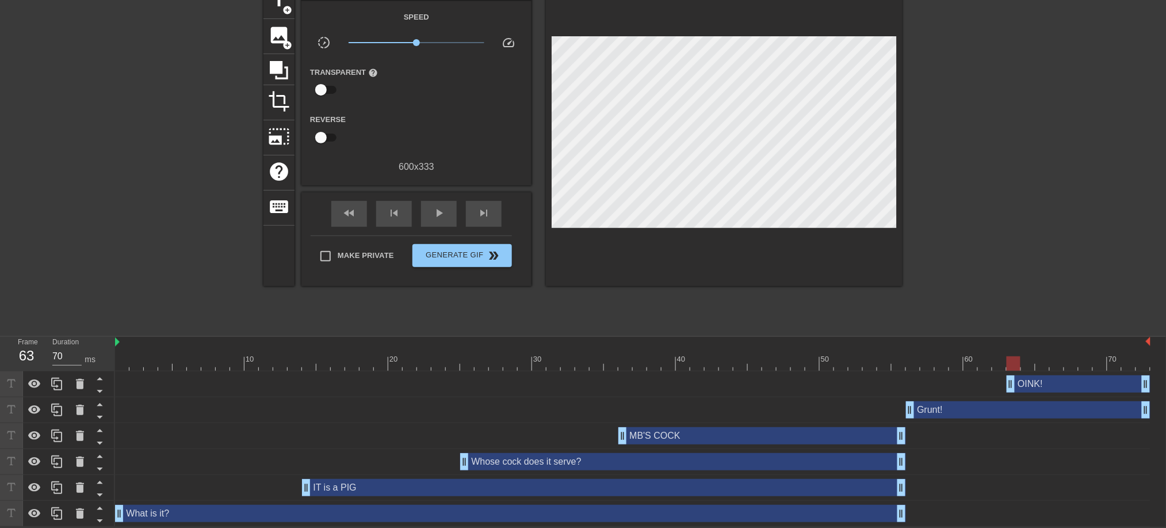
drag, startPoint x: 1039, startPoint y: 384, endPoint x: 1016, endPoint y: 380, distance: 23.5
click at [437, 215] on span "play_arrow" at bounding box center [439, 213] width 14 height 14
click at [437, 215] on span "pause" at bounding box center [439, 213] width 14 height 14
click at [437, 215] on span "play_arrow" at bounding box center [439, 213] width 14 height 14
click at [437, 215] on span "pause" at bounding box center [439, 213] width 14 height 14
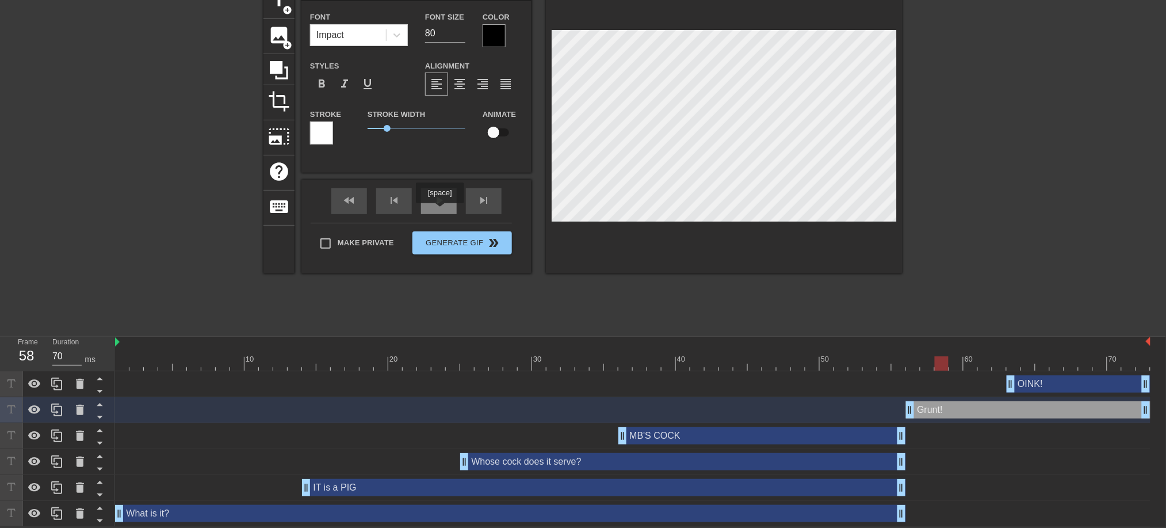
click at [440, 210] on div "play_arrow" at bounding box center [439, 201] width 36 height 26
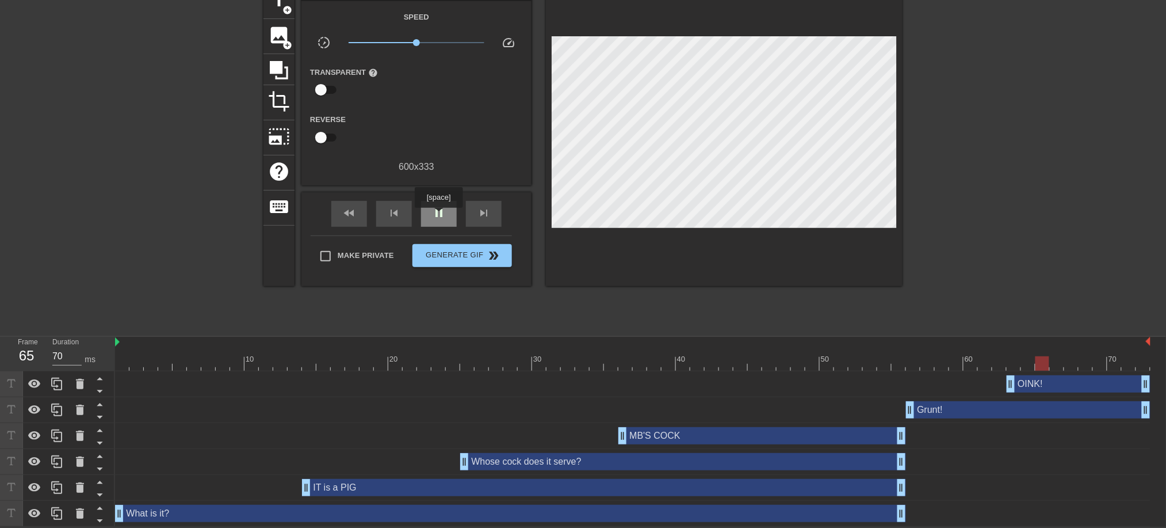
click at [438, 216] on span "pause" at bounding box center [439, 213] width 14 height 14
click at [440, 207] on div "play_arrow" at bounding box center [439, 214] width 36 height 26
click at [440, 207] on span "pause" at bounding box center [439, 213] width 14 height 14
click at [435, 219] on div "play_arrow" at bounding box center [439, 214] width 36 height 26
click at [435, 219] on div "pause" at bounding box center [439, 214] width 36 height 26
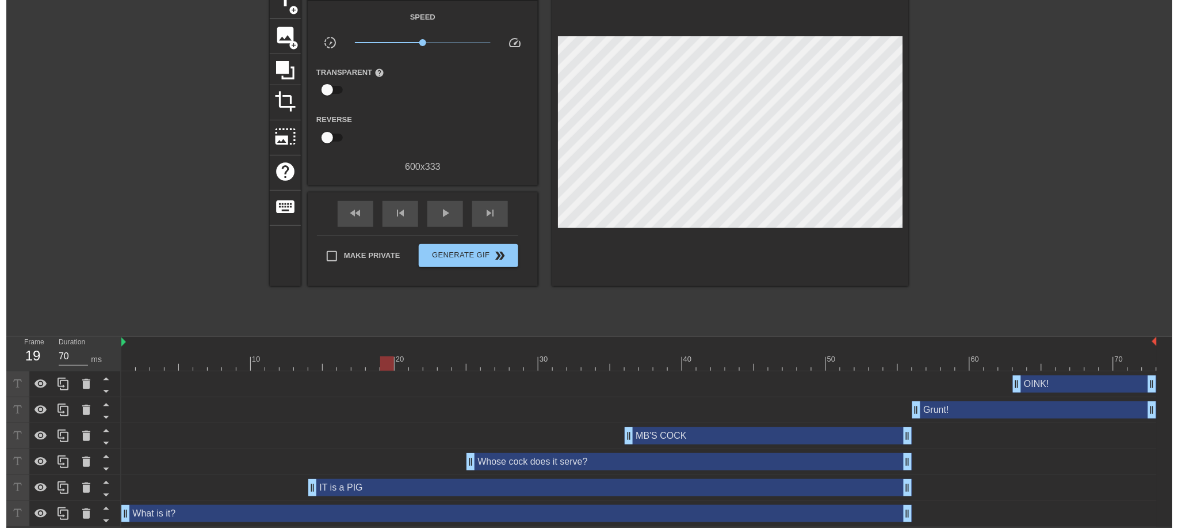
scroll to position [0, 0]
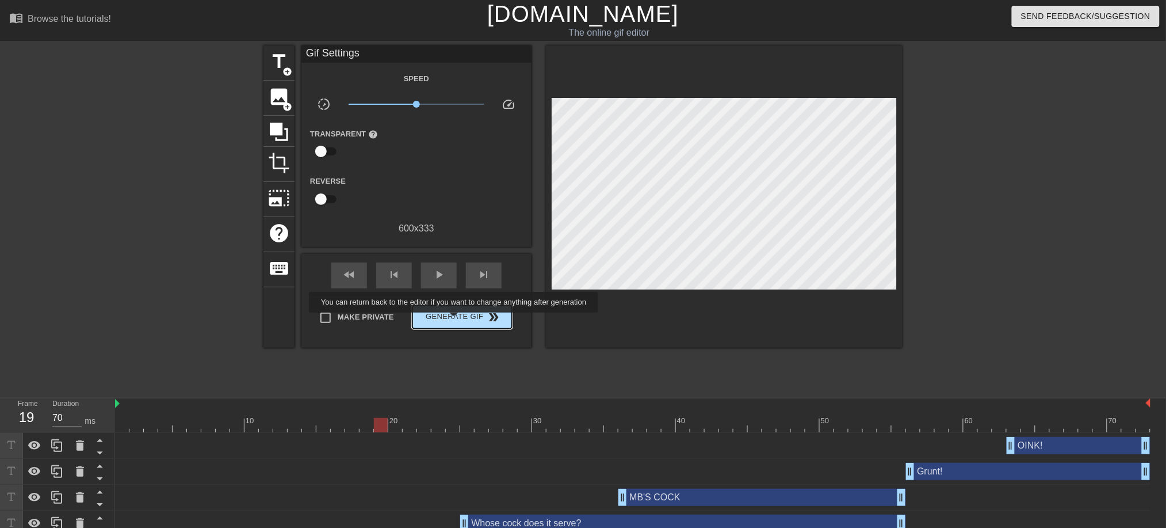
click at [455, 320] on span "Generate Gif double_arrow" at bounding box center [462, 317] width 90 height 14
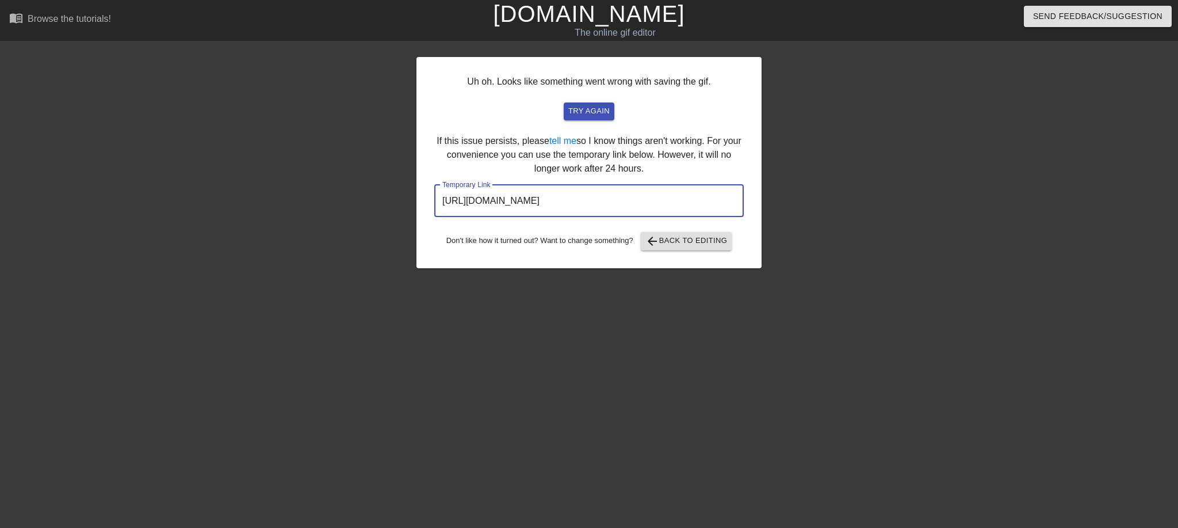
click at [695, 196] on input "[URL][DOMAIN_NAME]" at bounding box center [589, 201] width 310 height 32
drag, startPoint x: 693, startPoint y: 199, endPoint x: 398, endPoint y: 205, distance: 294.7
click at [398, 205] on div "Uh oh. Looks like something went wrong with saving the gif. try again If this i…" at bounding box center [589, 217] width 1178 height 345
